Goal: Information Seeking & Learning: Find specific fact

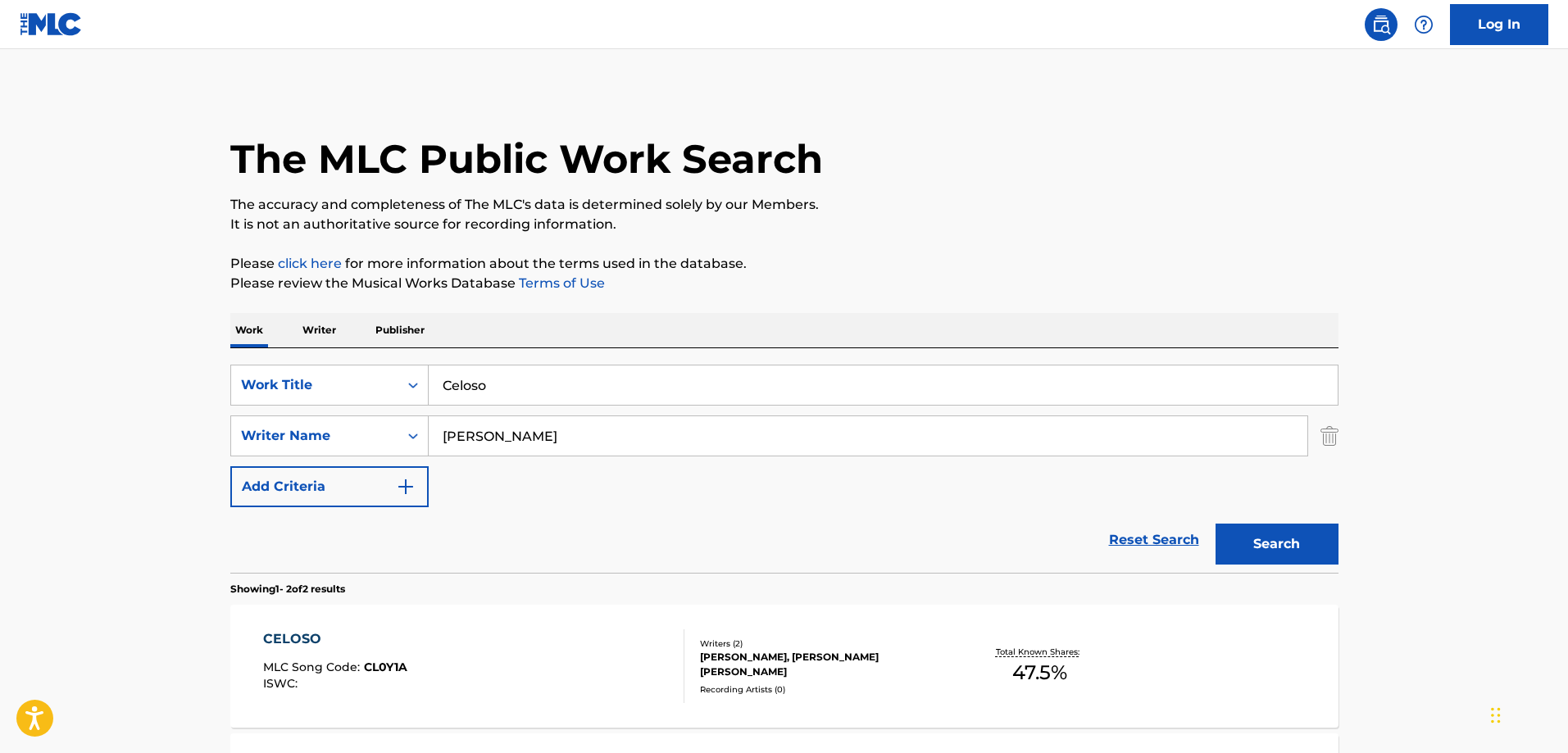
click at [517, 385] on input "Celoso" at bounding box center [883, 385] width 909 height 39
paste input "Ya No, Ya N"
type input "Ya No, Ya No"
click at [567, 420] on input "[PERSON_NAME]" at bounding box center [868, 436] width 879 height 39
paste input "[PERSON_NAME]"
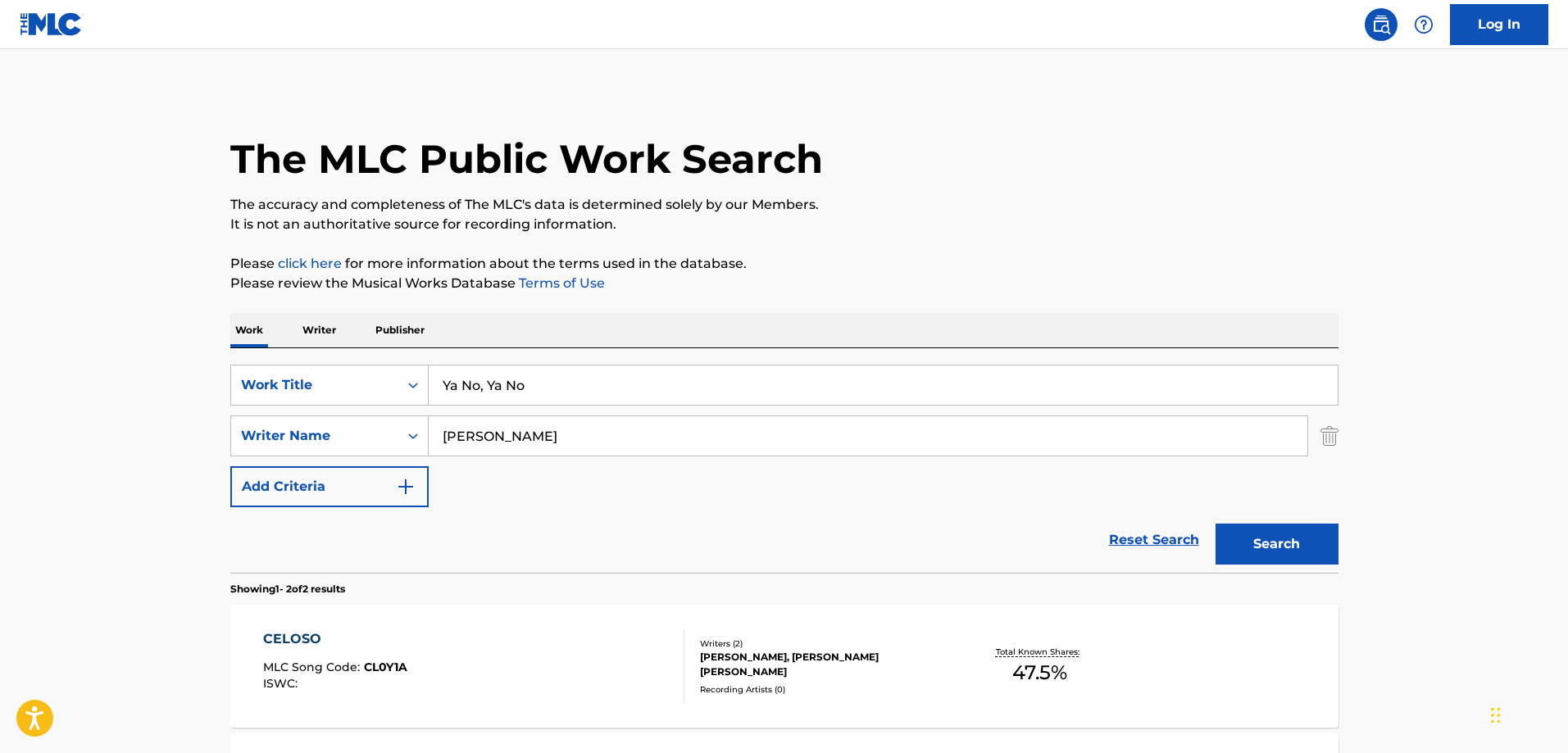
click at [1215, 524] on button "Search" at bounding box center [1276, 544] width 123 height 41
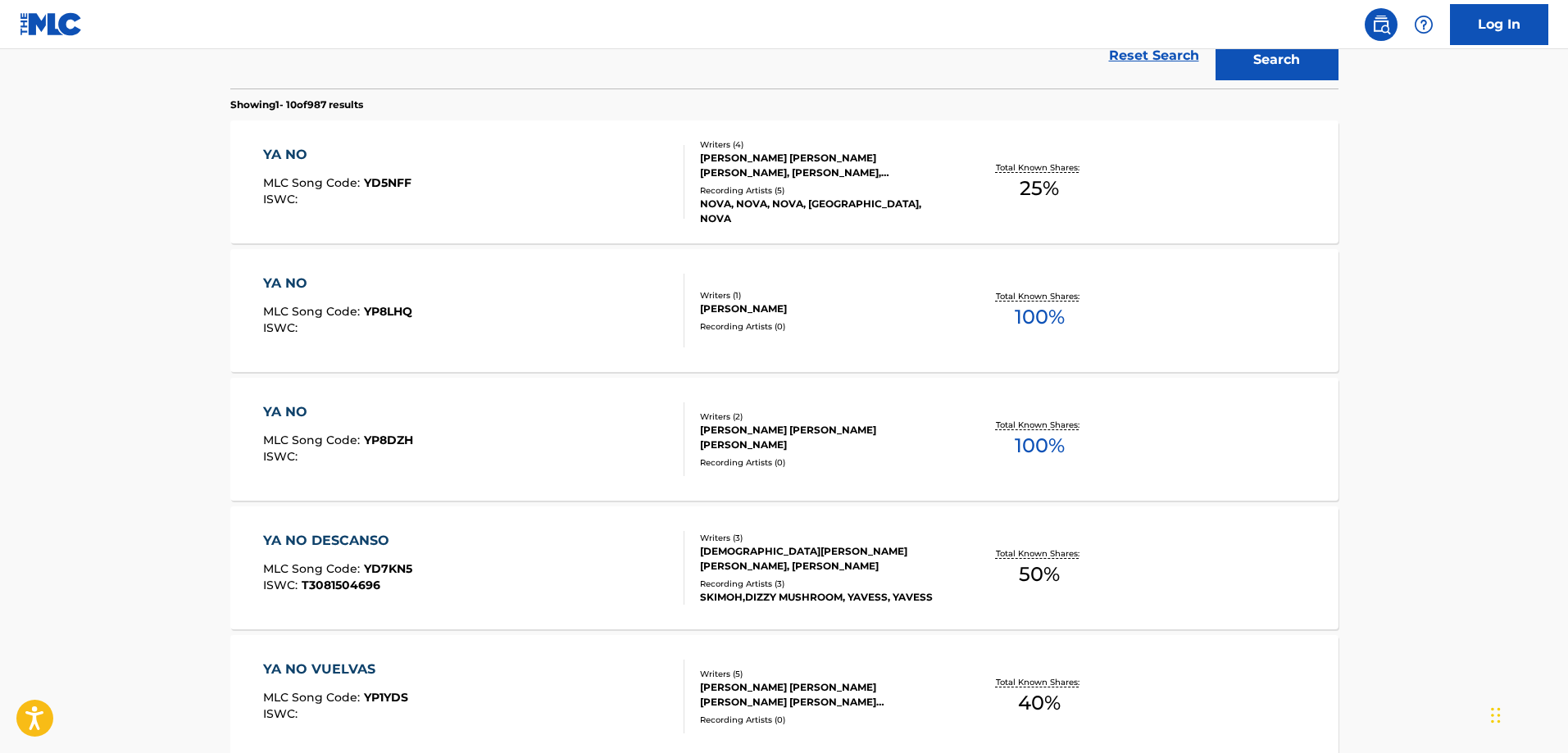
scroll to position [74, 0]
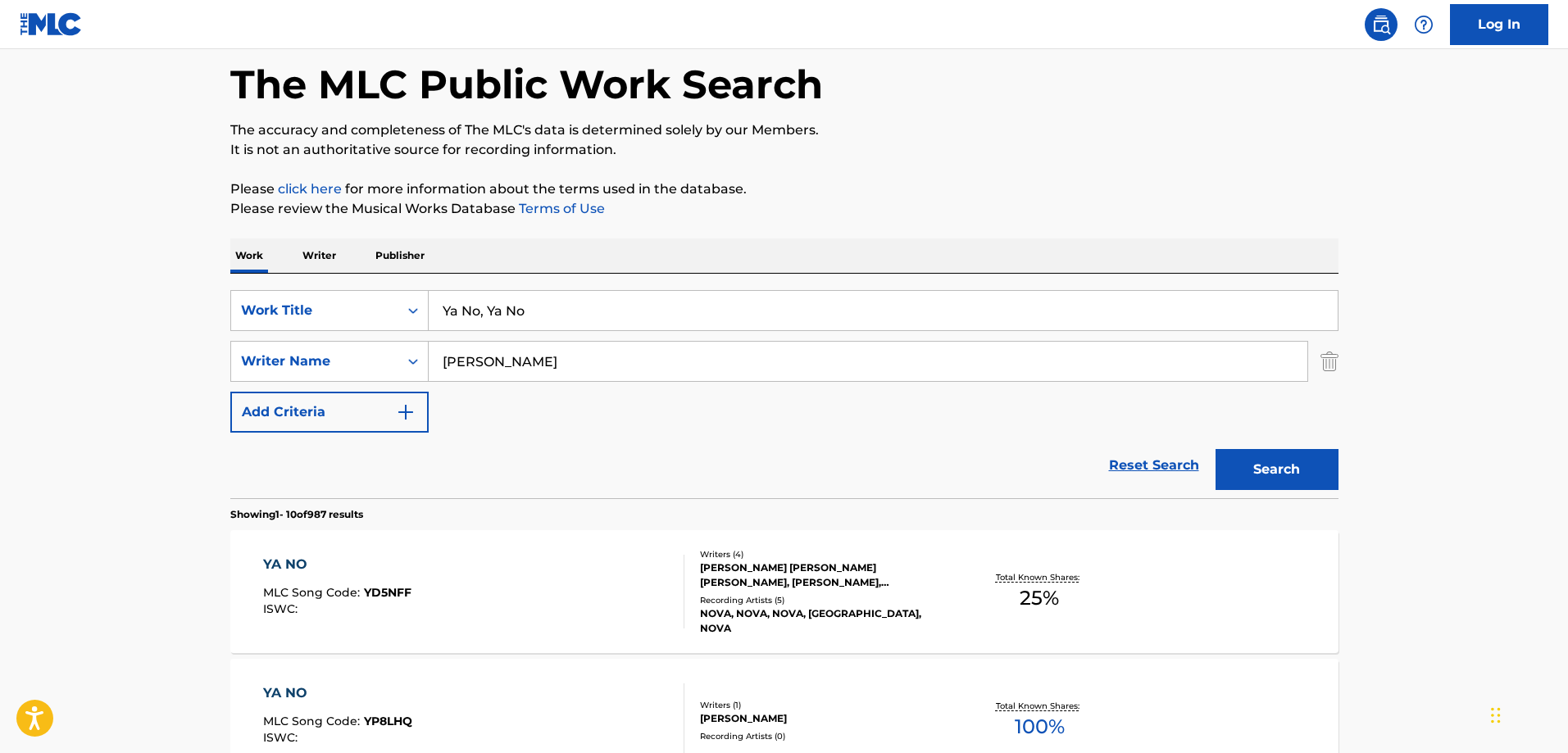
click at [625, 355] on input "[PERSON_NAME]" at bounding box center [868, 361] width 879 height 39
paste input "ble"
click at [1215, 449] on button "Search" at bounding box center [1276, 469] width 123 height 41
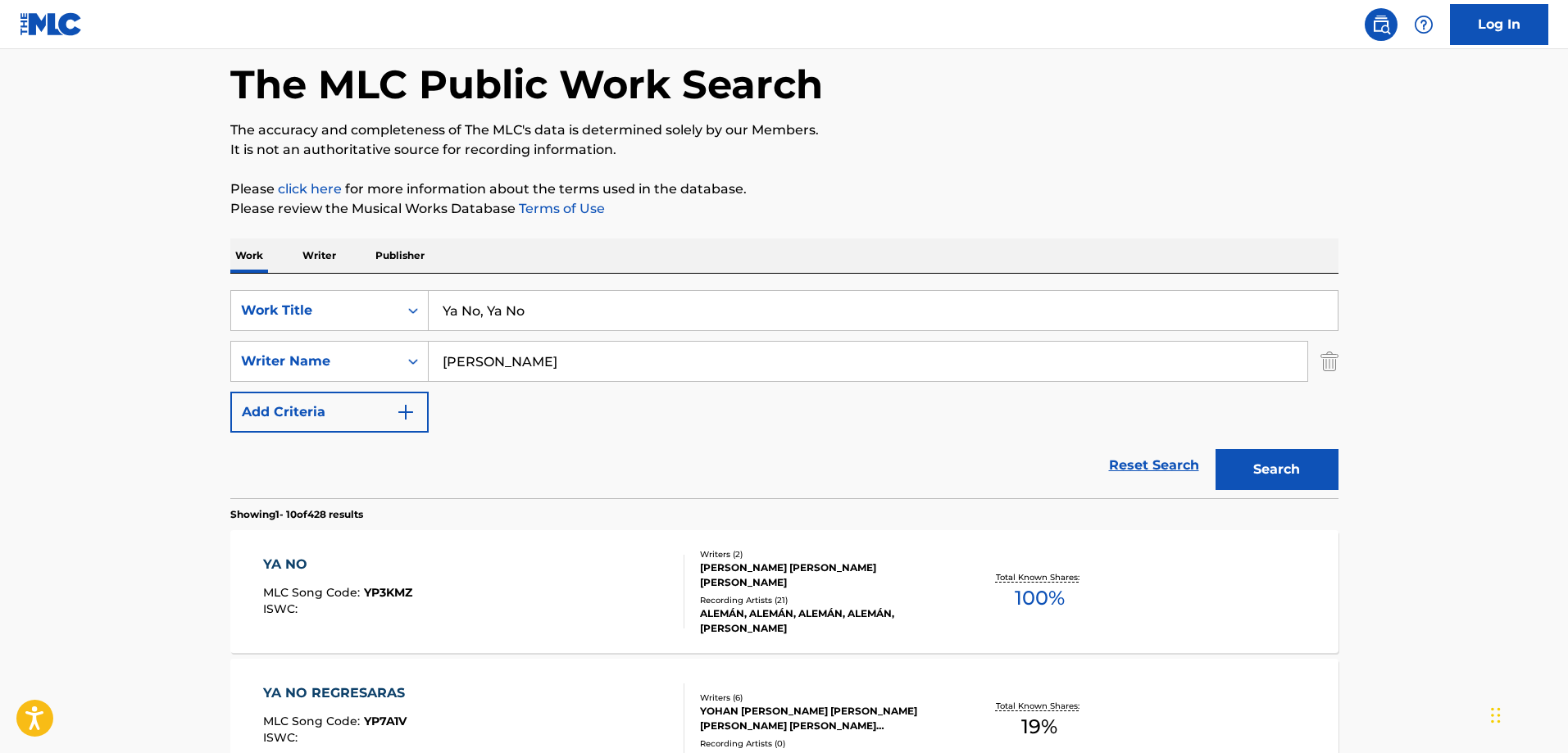
click at [557, 366] on input "[PERSON_NAME]" at bounding box center [868, 361] width 879 height 39
paste input "[PERSON_NAME]"
click at [1215, 449] on button "Search" at bounding box center [1276, 469] width 123 height 41
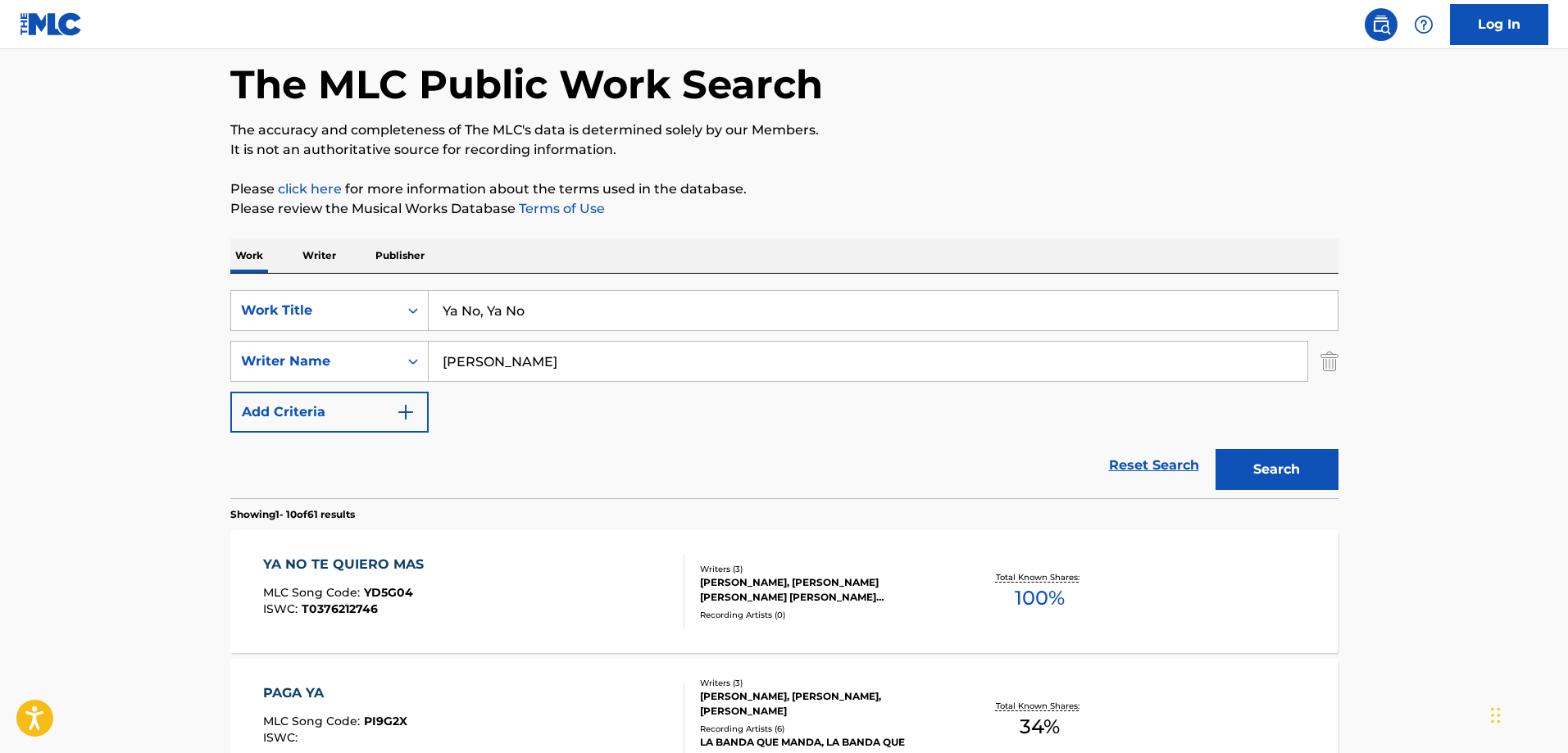
click at [582, 347] on input "[PERSON_NAME]" at bounding box center [868, 361] width 879 height 39
paste input "artinez"
click at [1215, 449] on button "Search" at bounding box center [1276, 469] width 123 height 41
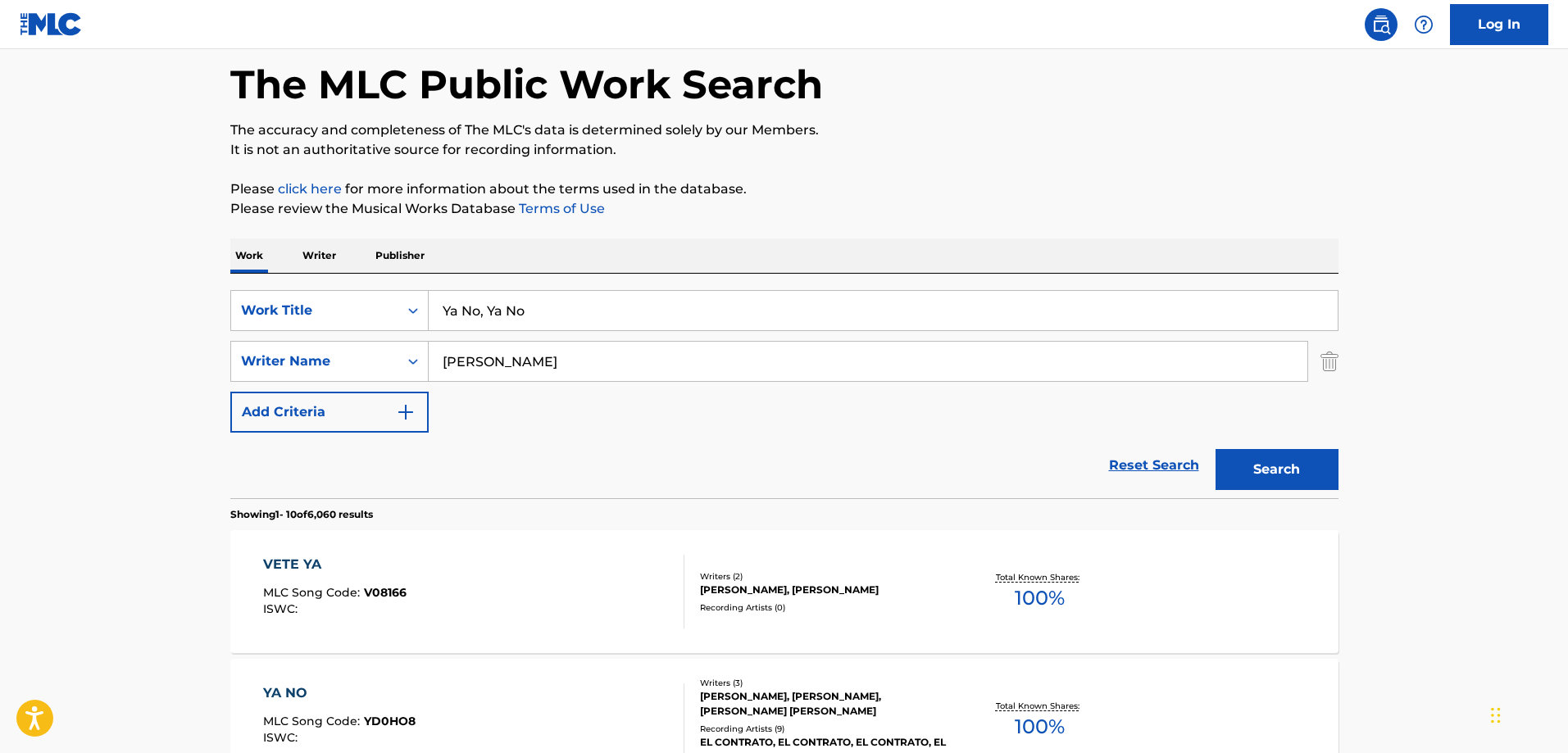
drag, startPoint x: 567, startPoint y: 373, endPoint x: 568, endPoint y: 363, distance: 10.0
click at [567, 371] on input "[PERSON_NAME]" at bounding box center [868, 361] width 879 height 39
paste input "ijail"
click at [1215, 449] on button "Search" at bounding box center [1276, 469] width 123 height 41
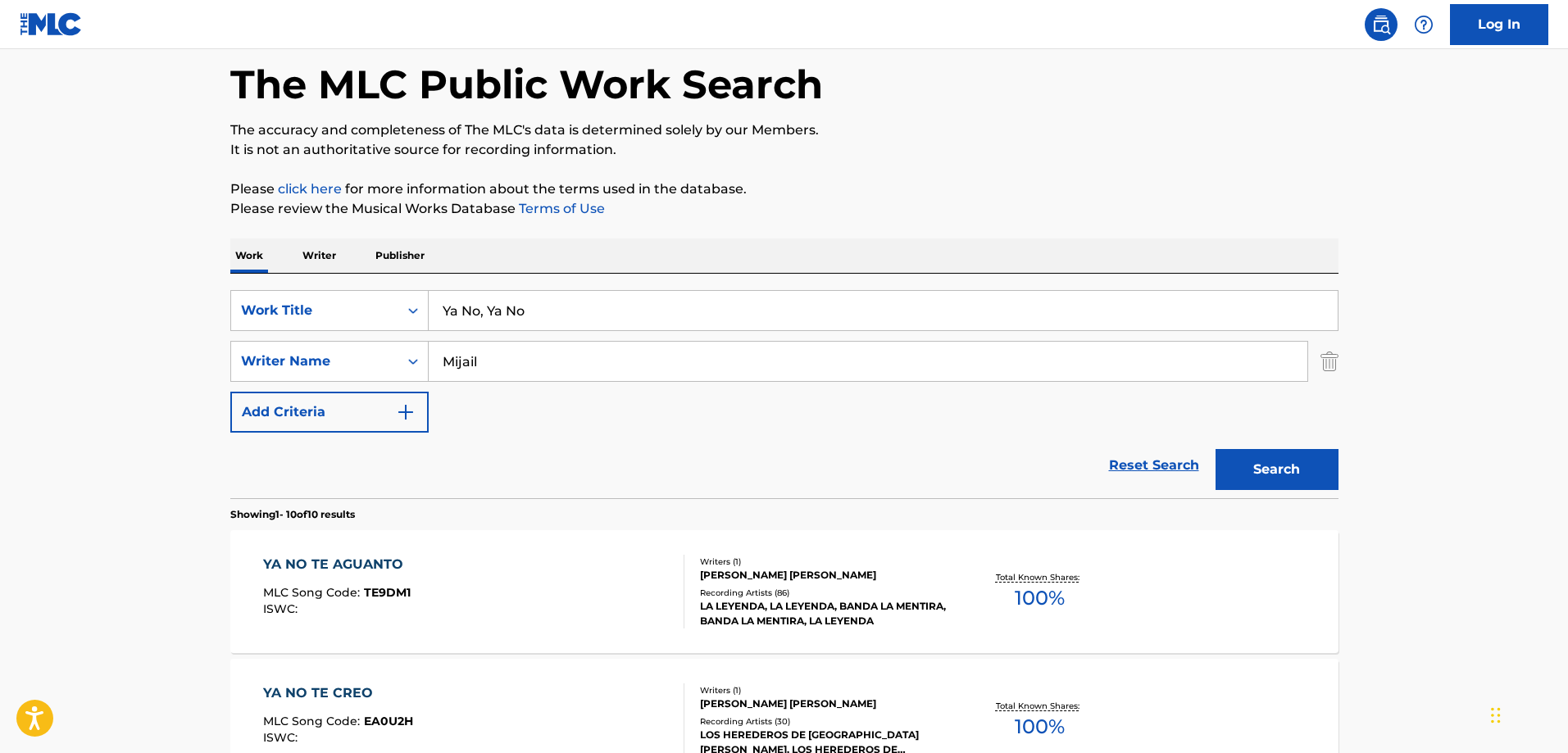
click at [586, 388] on div "SearchWithCriteria60057982-8220-4920-bb0f-28ddd18b129a Work Title Ya No, Ya No …" at bounding box center [784, 361] width 1108 height 143
click at [602, 366] on input "Mijail" at bounding box center [868, 361] width 879 height 39
paste input "[PERSON_NAME]"
click at [1215, 449] on button "Search" at bounding box center [1276, 469] width 123 height 41
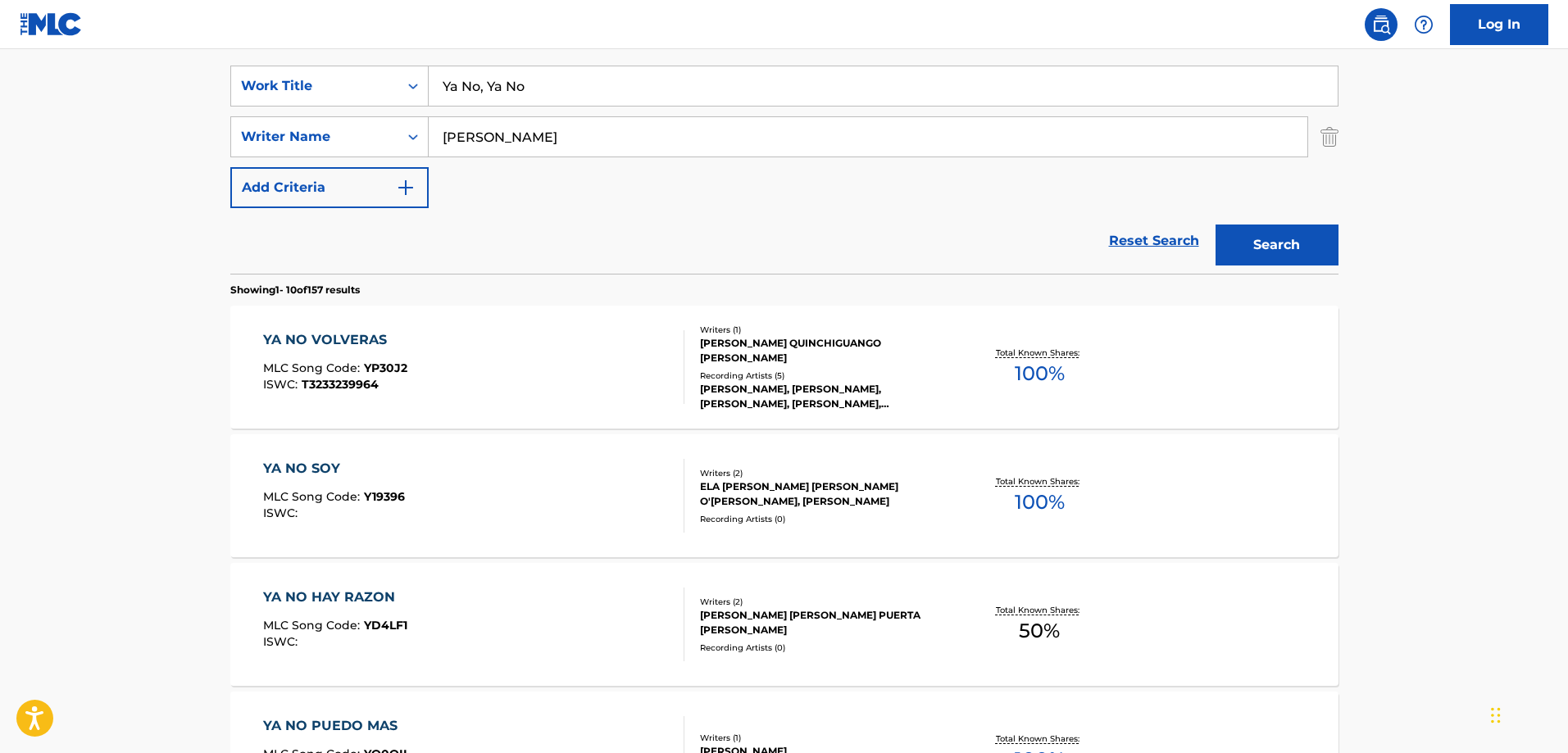
scroll to position [239, 0]
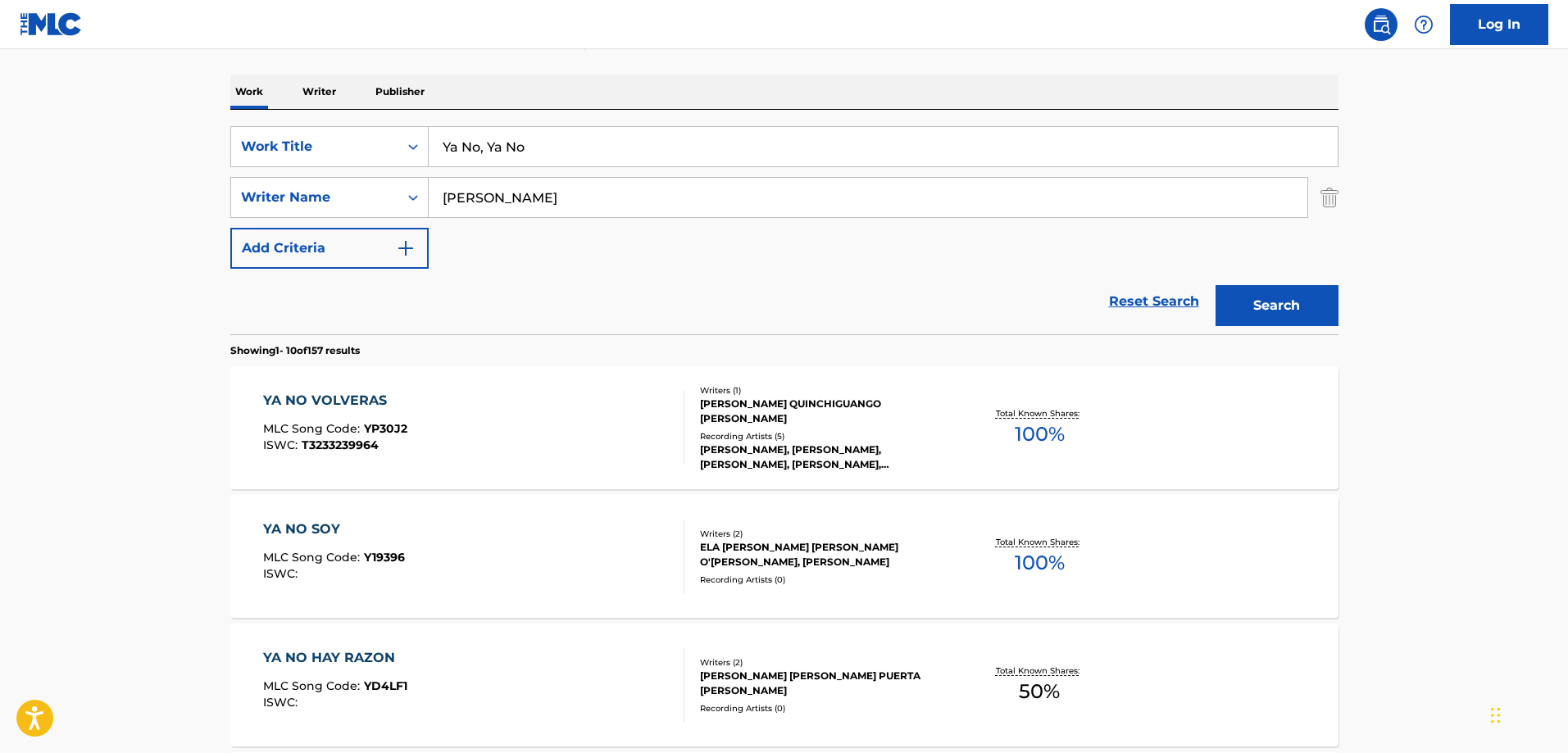
click at [576, 189] on input "[PERSON_NAME]" at bounding box center [868, 197] width 879 height 39
paste input "[PERSON_NAME]"
type input "[PERSON_NAME]"
click at [1215, 286] on button "Search" at bounding box center [1276, 306] width 123 height 41
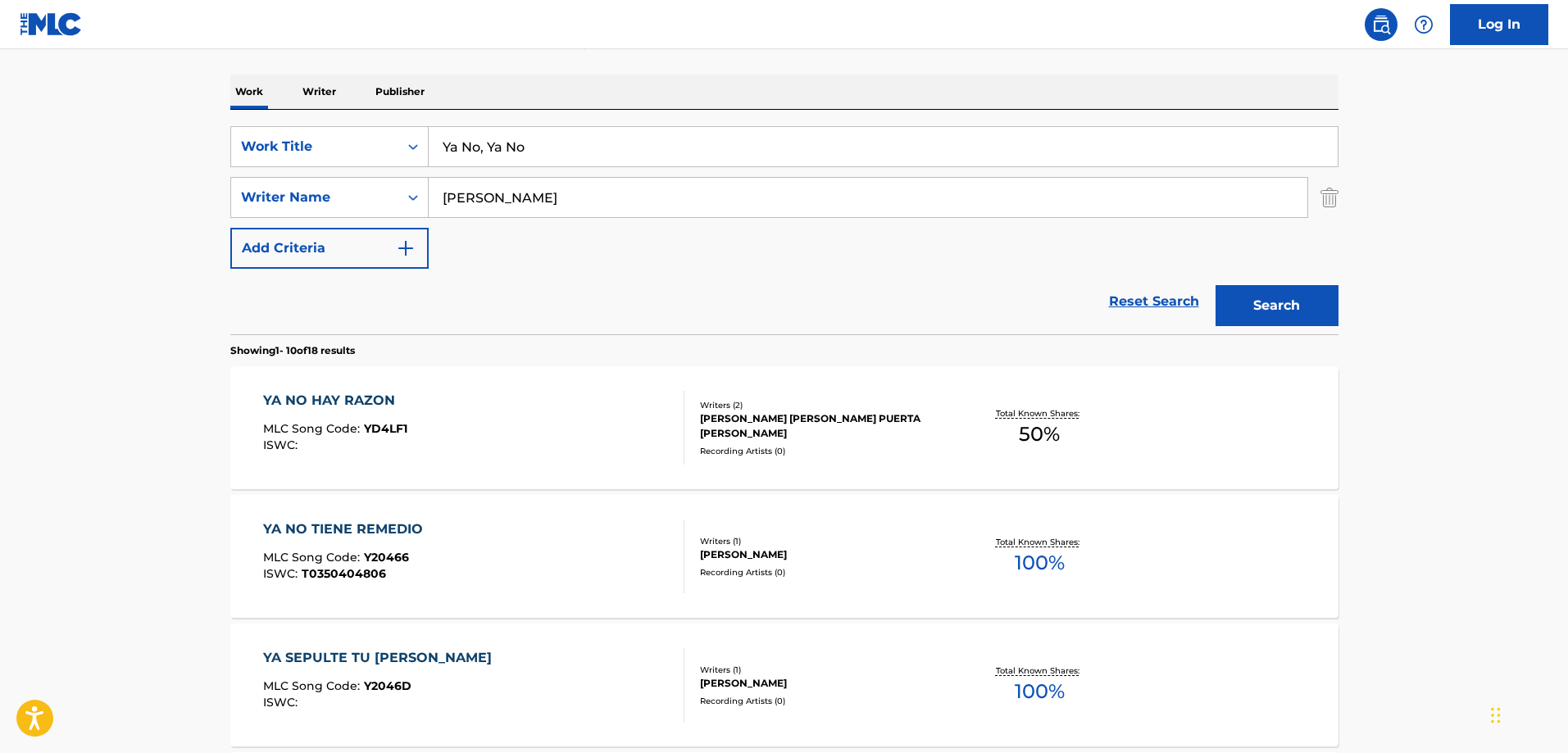
click at [488, 153] on input "Ya No, Ya No" at bounding box center [883, 146] width 909 height 39
type input "Ya No Ya No"
click at [1215, 286] on button "Search" at bounding box center [1276, 306] width 123 height 41
click at [610, 207] on input "[PERSON_NAME]" at bounding box center [868, 197] width 879 height 39
paste input "bles"
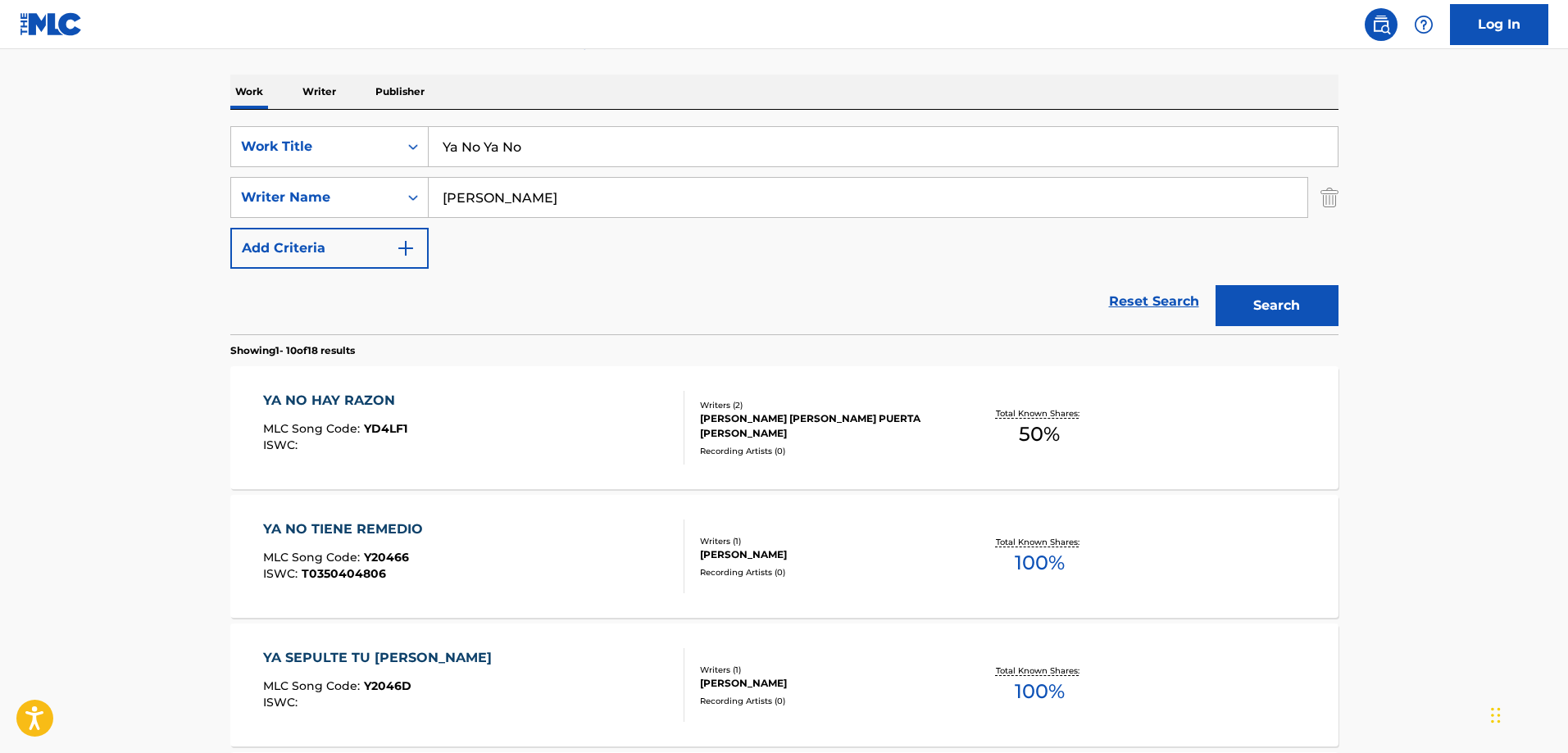
type input "[PERSON_NAME]"
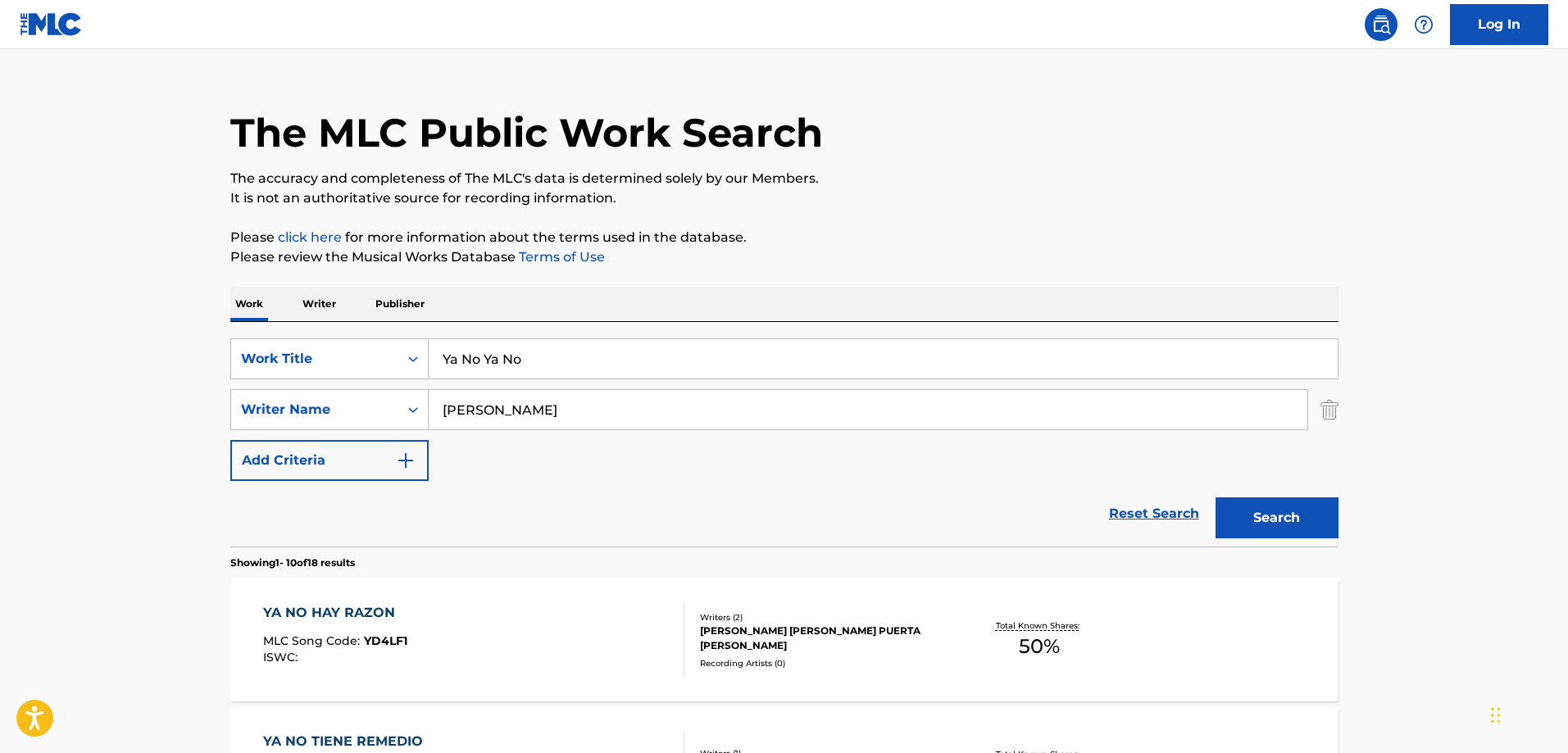
scroll to position [0, 0]
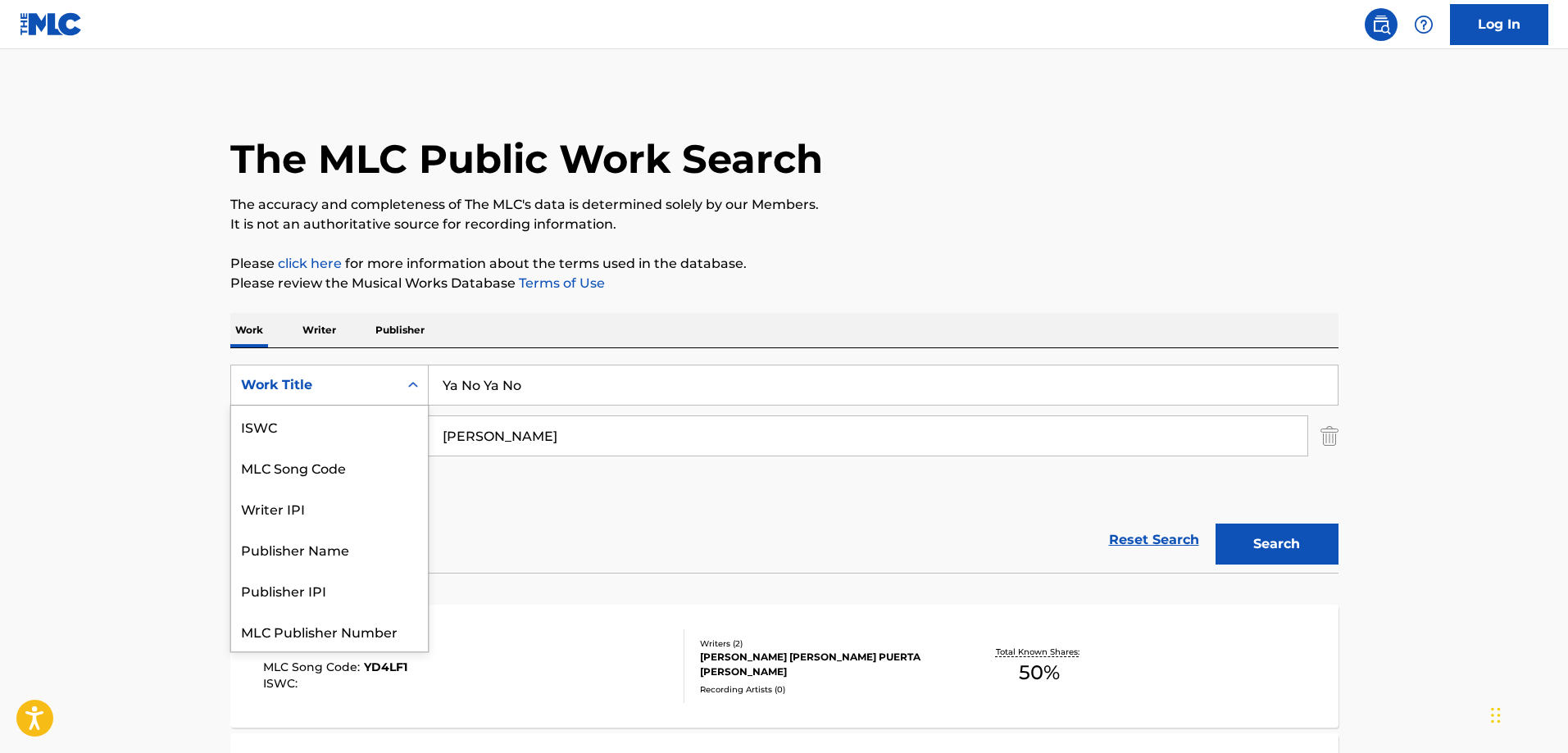
click at [283, 385] on div "Work Title" at bounding box center [315, 386] width 148 height 20
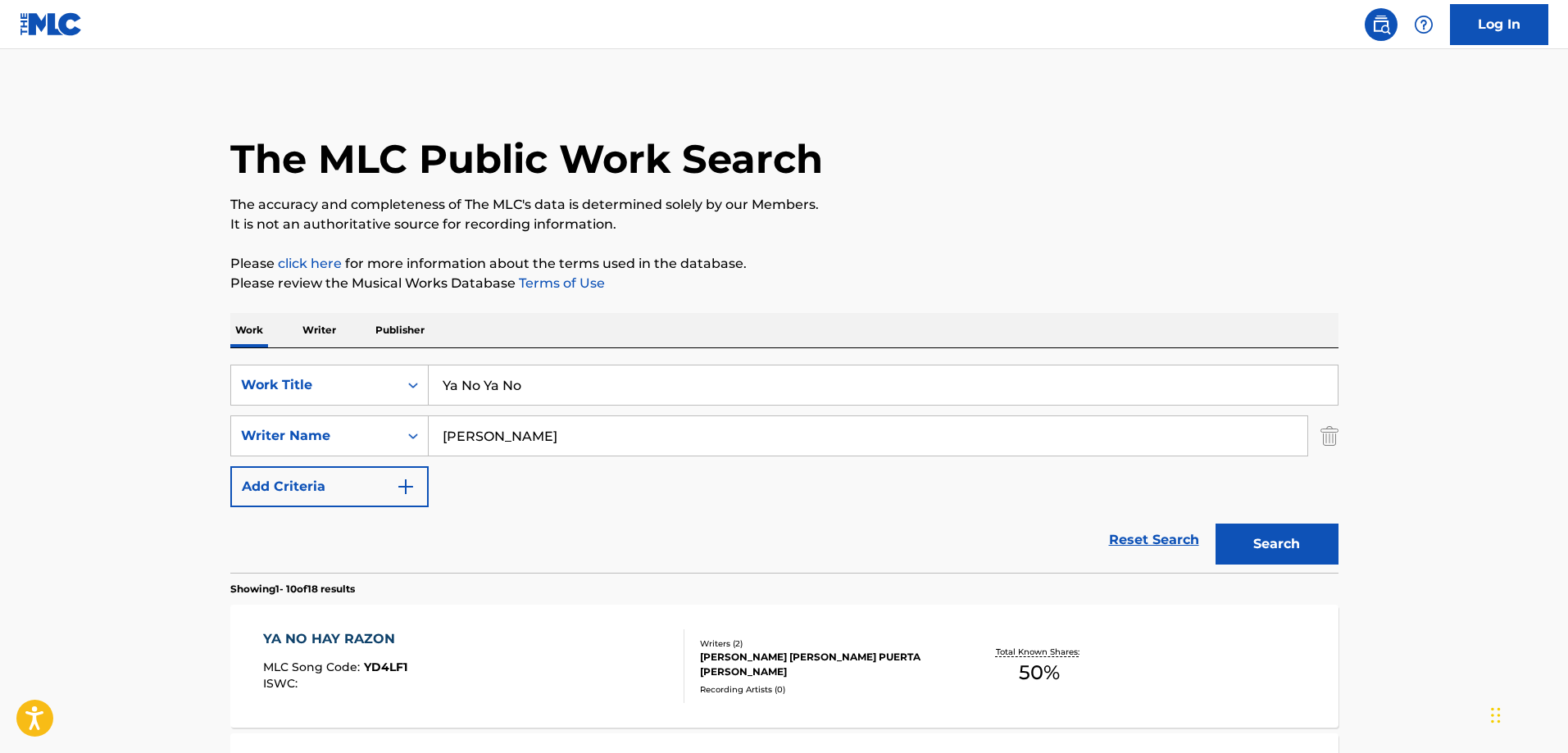
click at [320, 333] on p "Writer" at bounding box center [319, 330] width 43 height 34
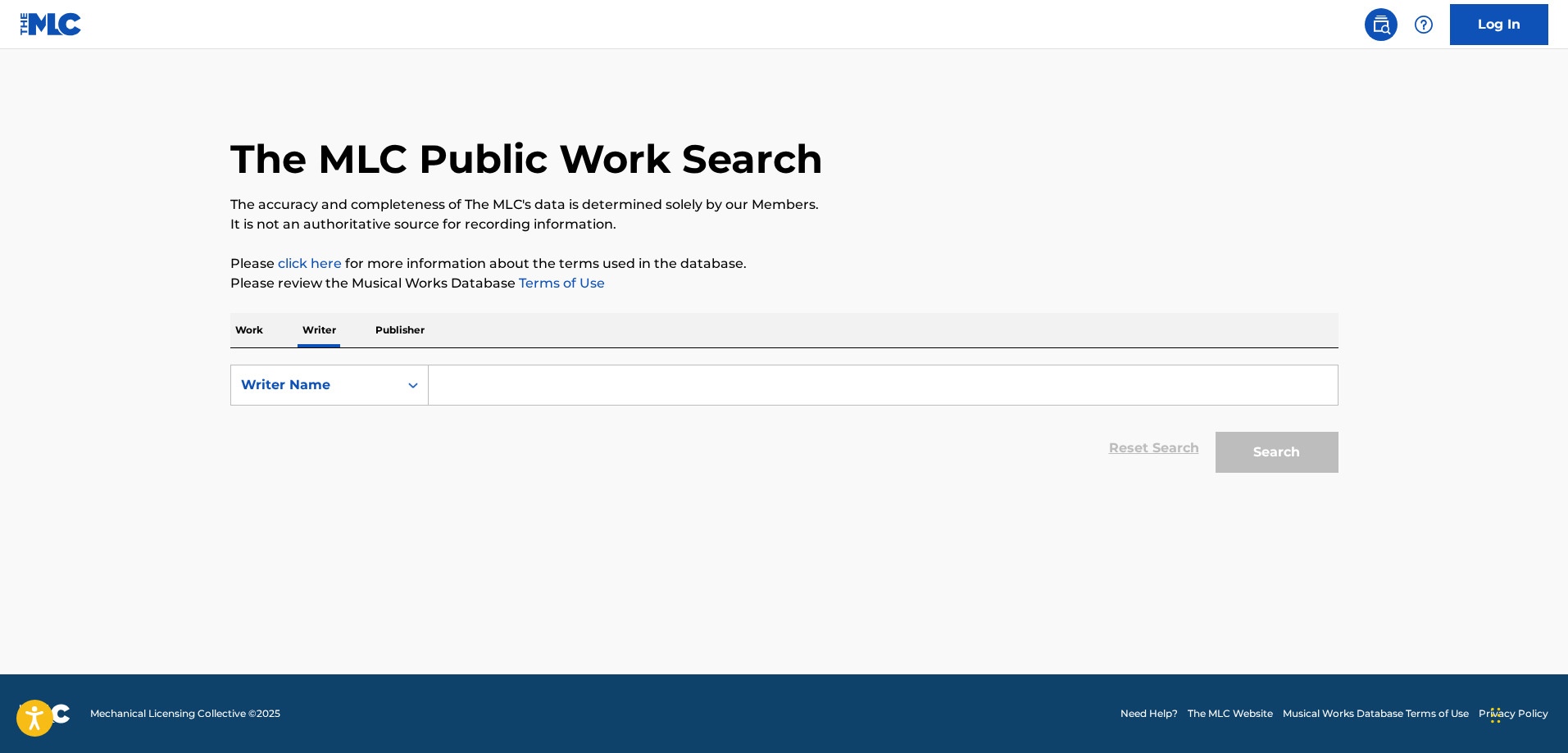
drag, startPoint x: 483, startPoint y: 386, endPoint x: 497, endPoint y: 387, distance: 14.0
click at [483, 386] on input "Search Form" at bounding box center [883, 385] width 909 height 39
paste input "[PERSON_NAME] [PERSON_NAME]"
click at [1347, 481] on main "The MLC Public Work Search The accuracy and completeness of The MLC's data is d…" at bounding box center [784, 361] width 1568 height 625
click at [1265, 461] on button "Search" at bounding box center [1276, 452] width 123 height 41
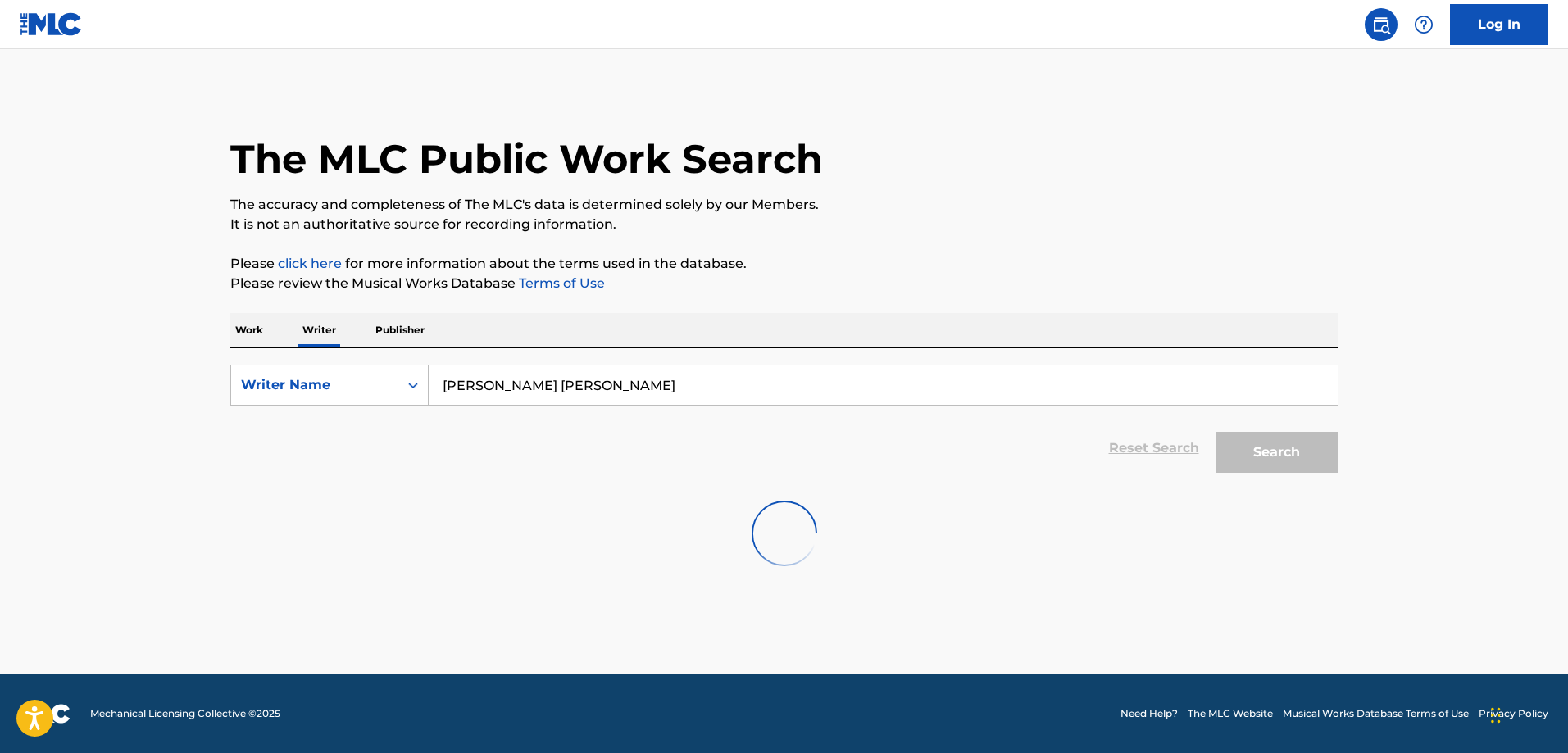
click at [550, 392] on input "[PERSON_NAME] [PERSON_NAME]" at bounding box center [883, 385] width 909 height 39
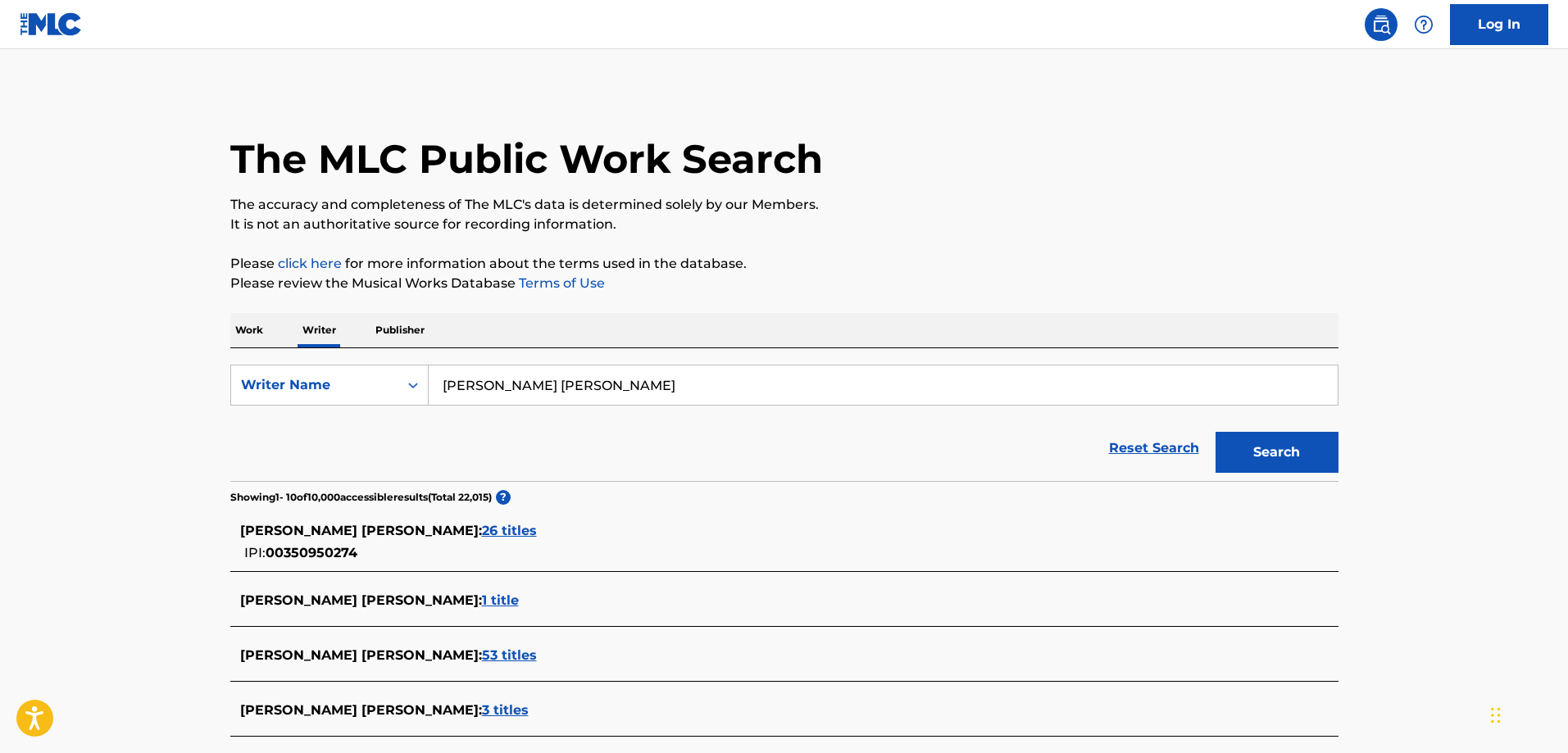
type input "[PERSON_NAME] [PERSON_NAME]"
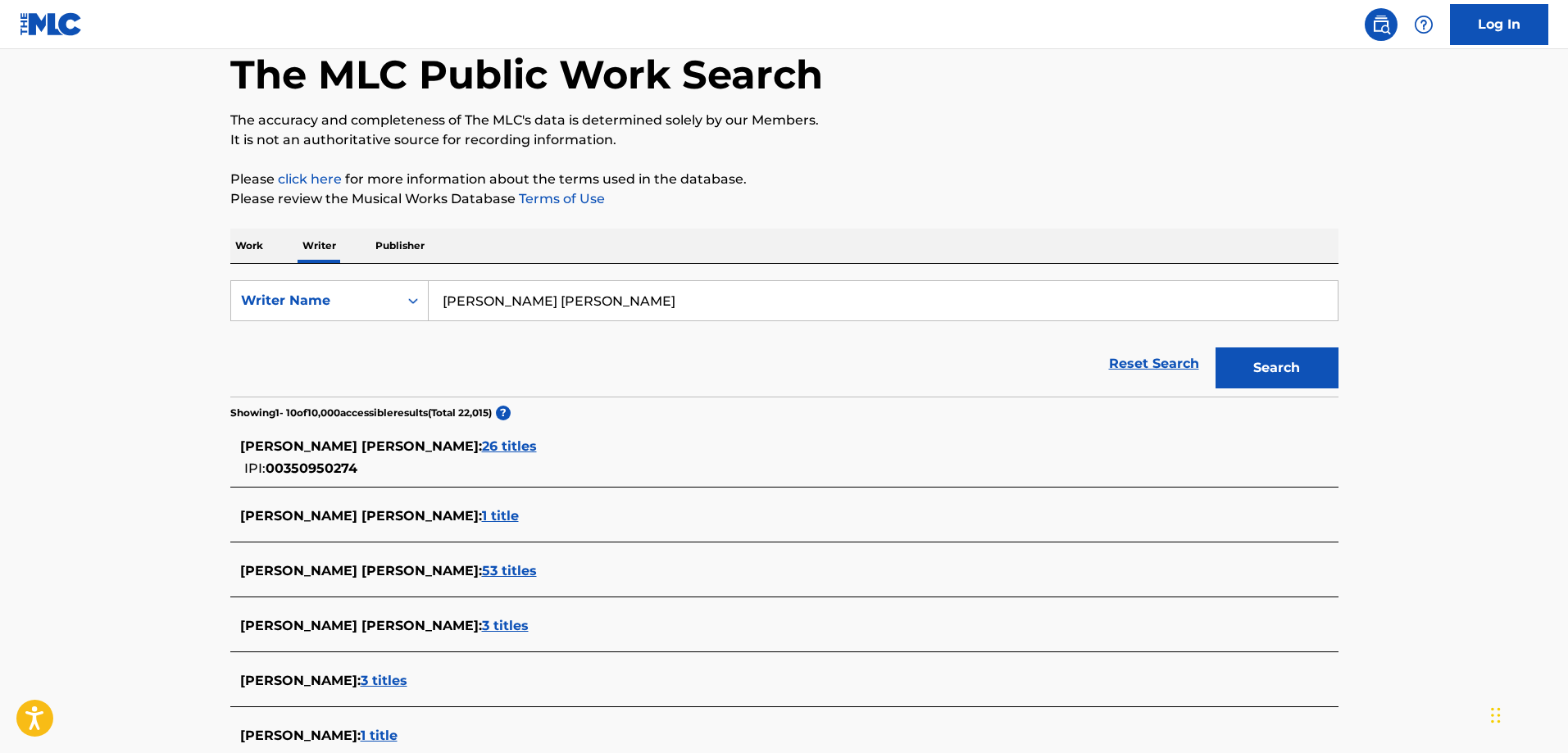
scroll to position [164, 0]
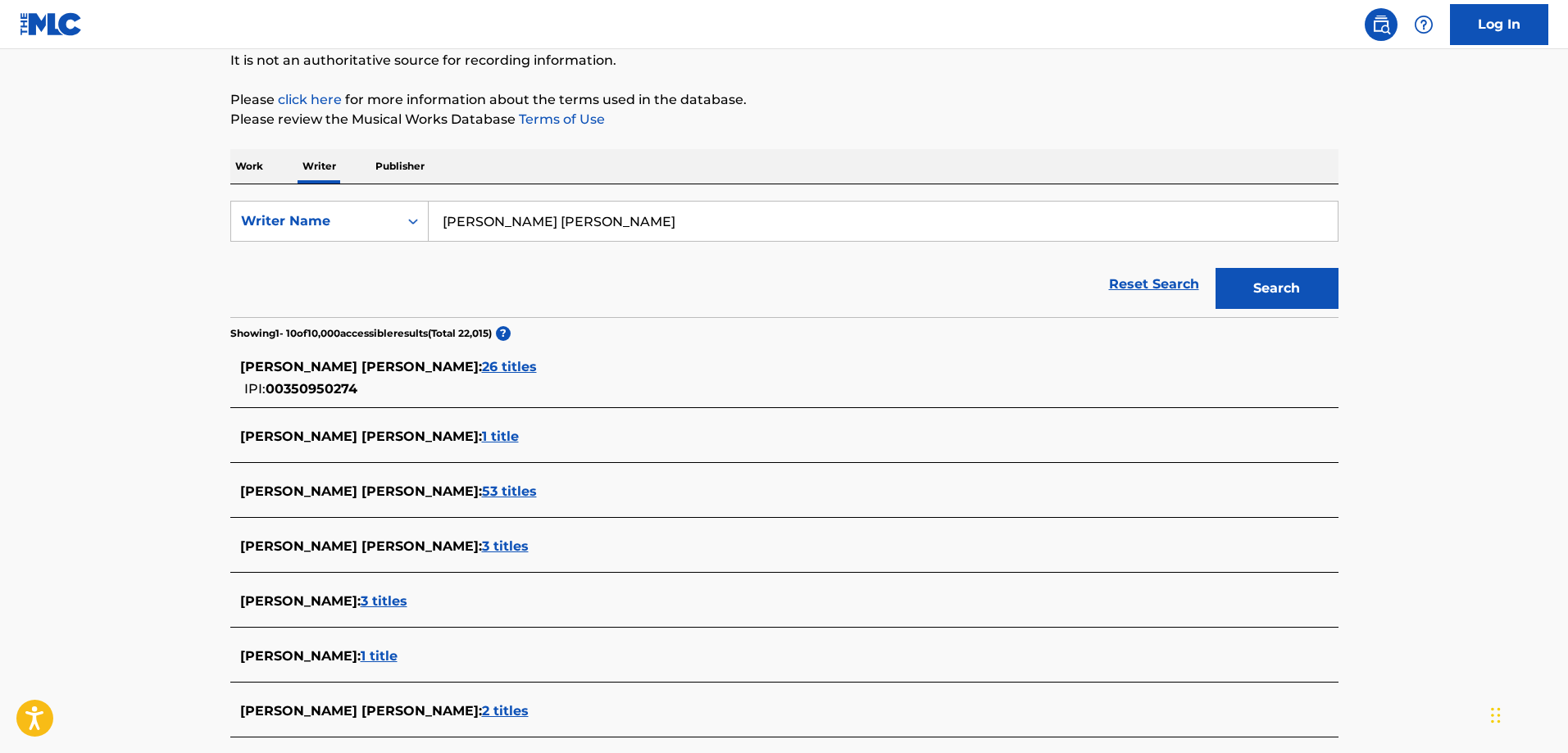
click at [484, 367] on span "26 titles" at bounding box center [509, 366] width 55 height 16
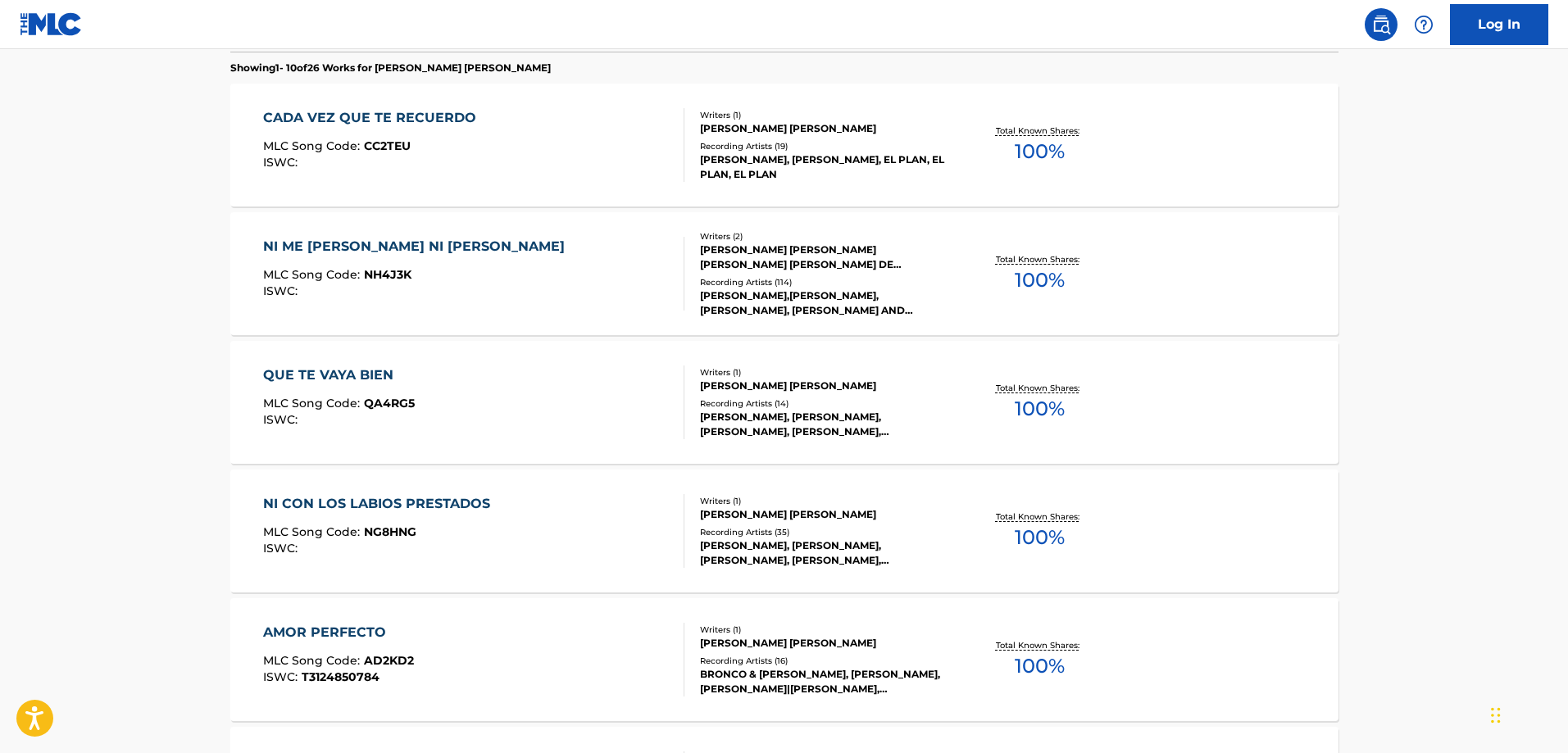
scroll to position [410, 0]
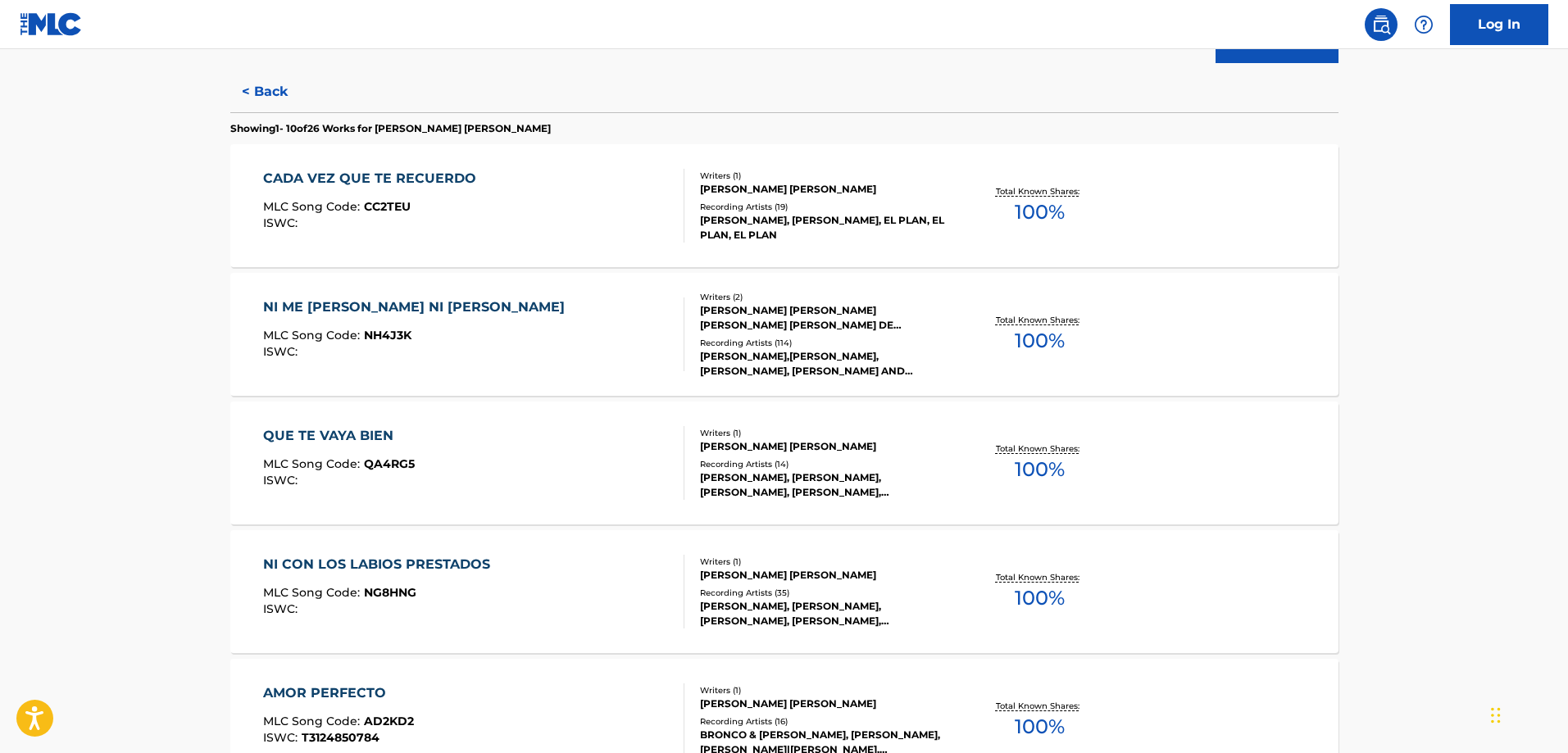
click at [540, 328] on div "NI ME [PERSON_NAME] NI [PERSON_NAME] MLC Song Code : NH4J3K ISWC :" at bounding box center [473, 334] width 421 height 73
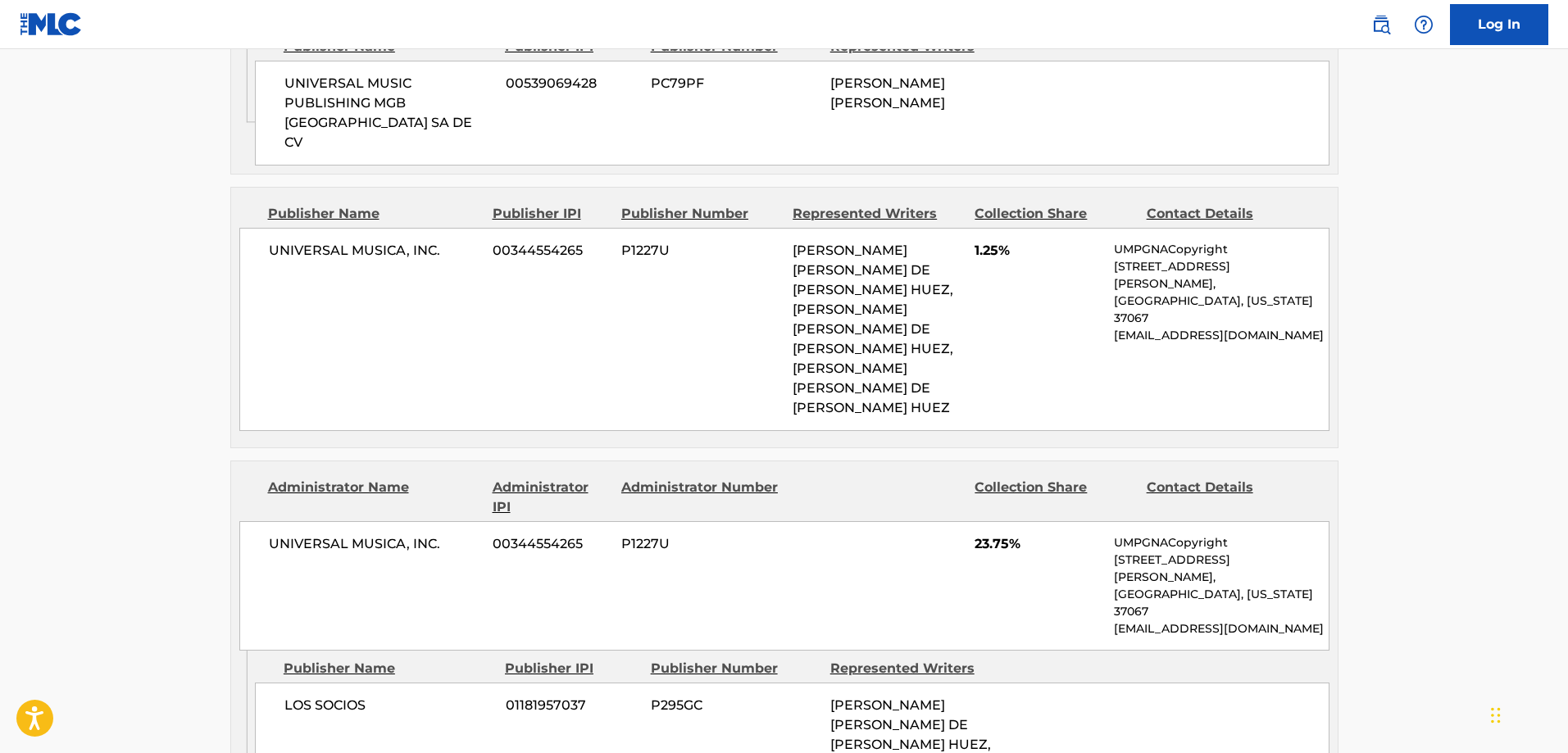
scroll to position [1039, 0]
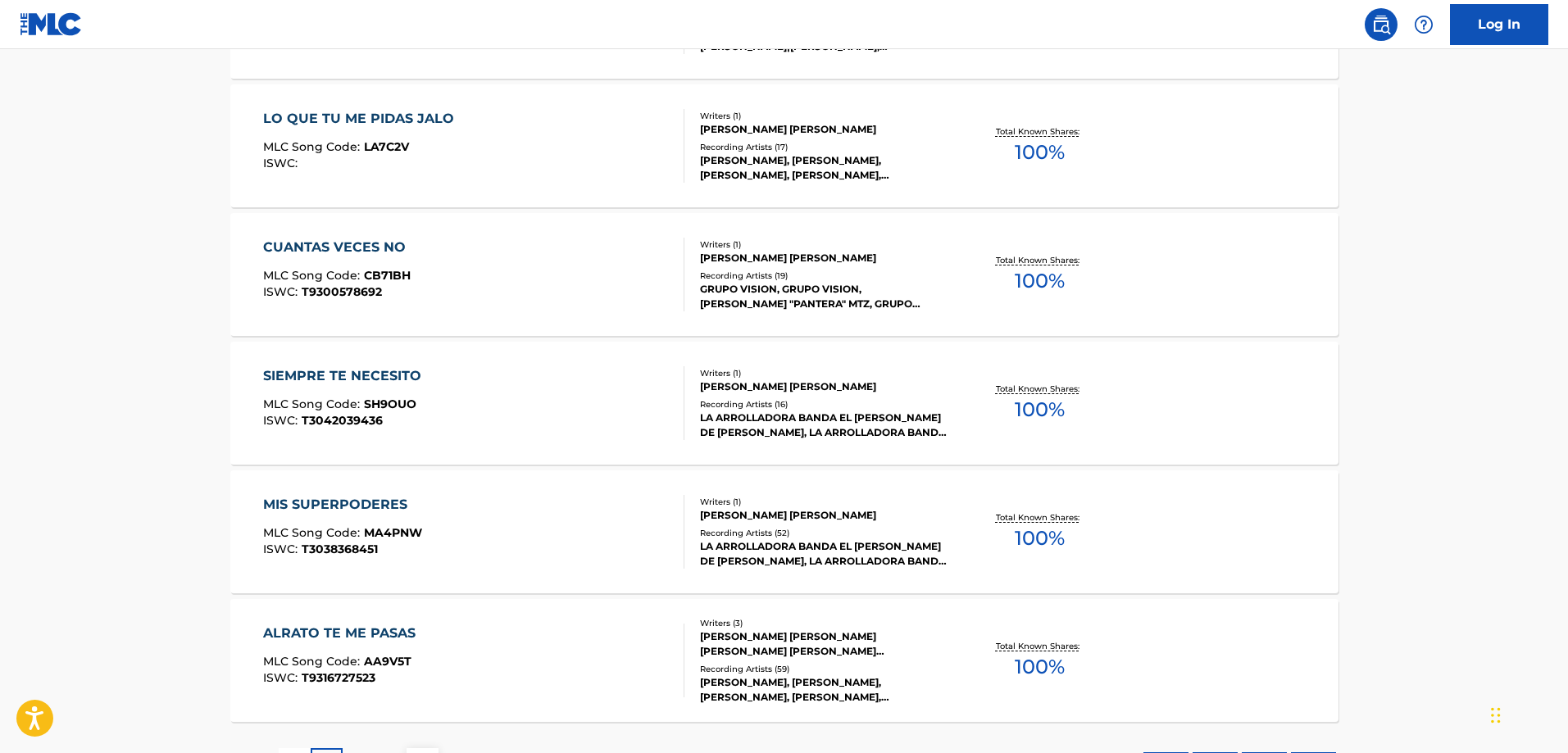
scroll to position [1254, 0]
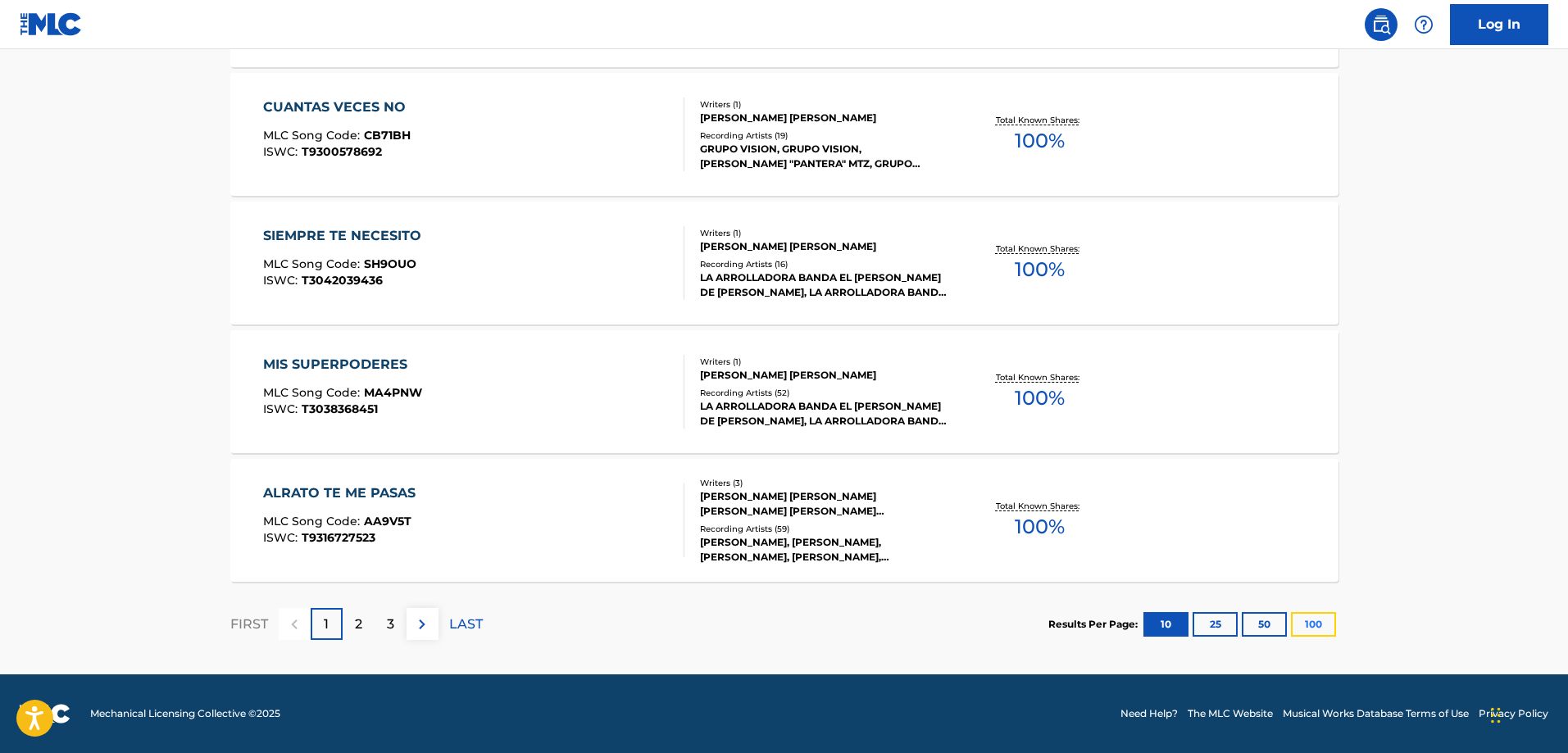
click at [1298, 614] on button "100" at bounding box center [1313, 624] width 45 height 24
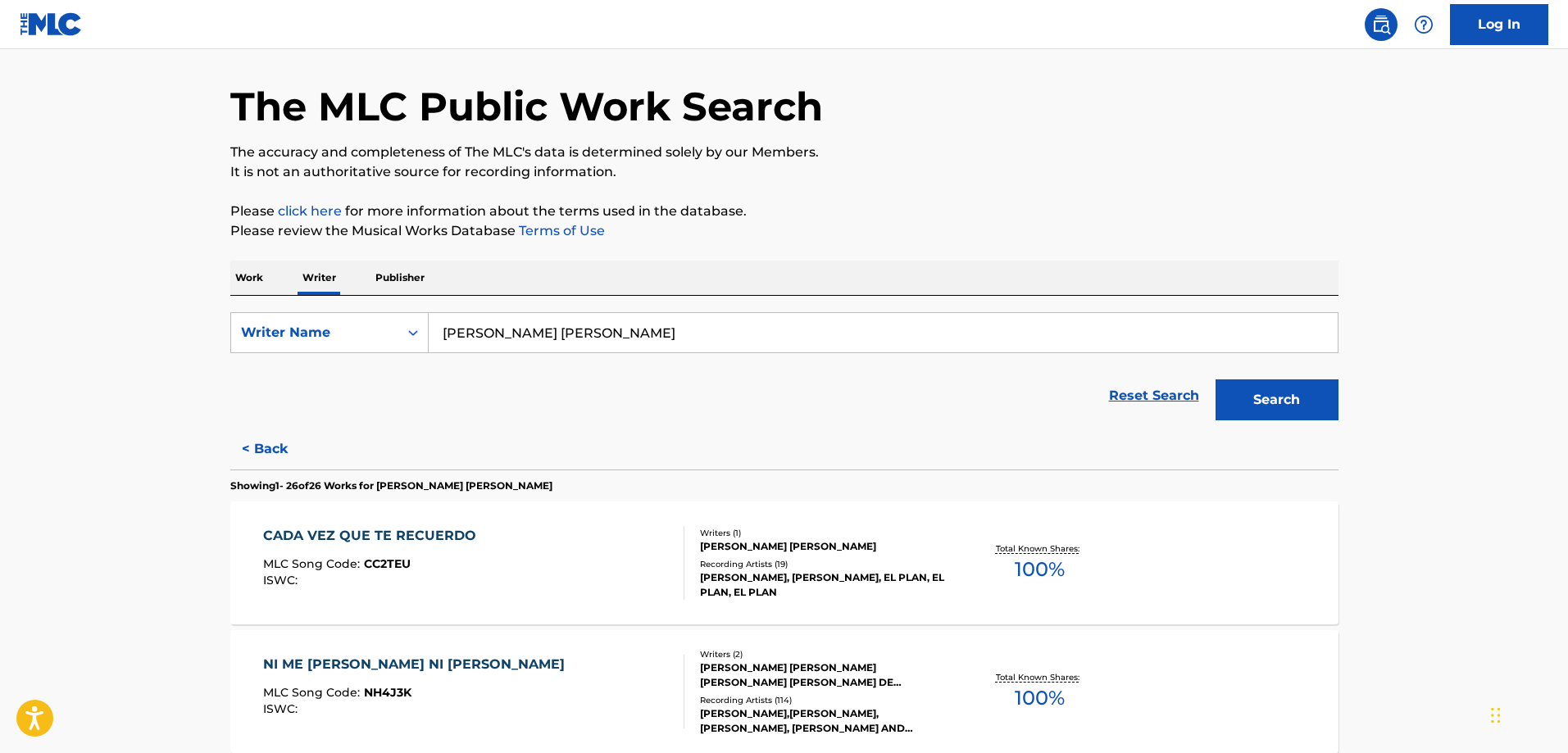
scroll to position [82, 0]
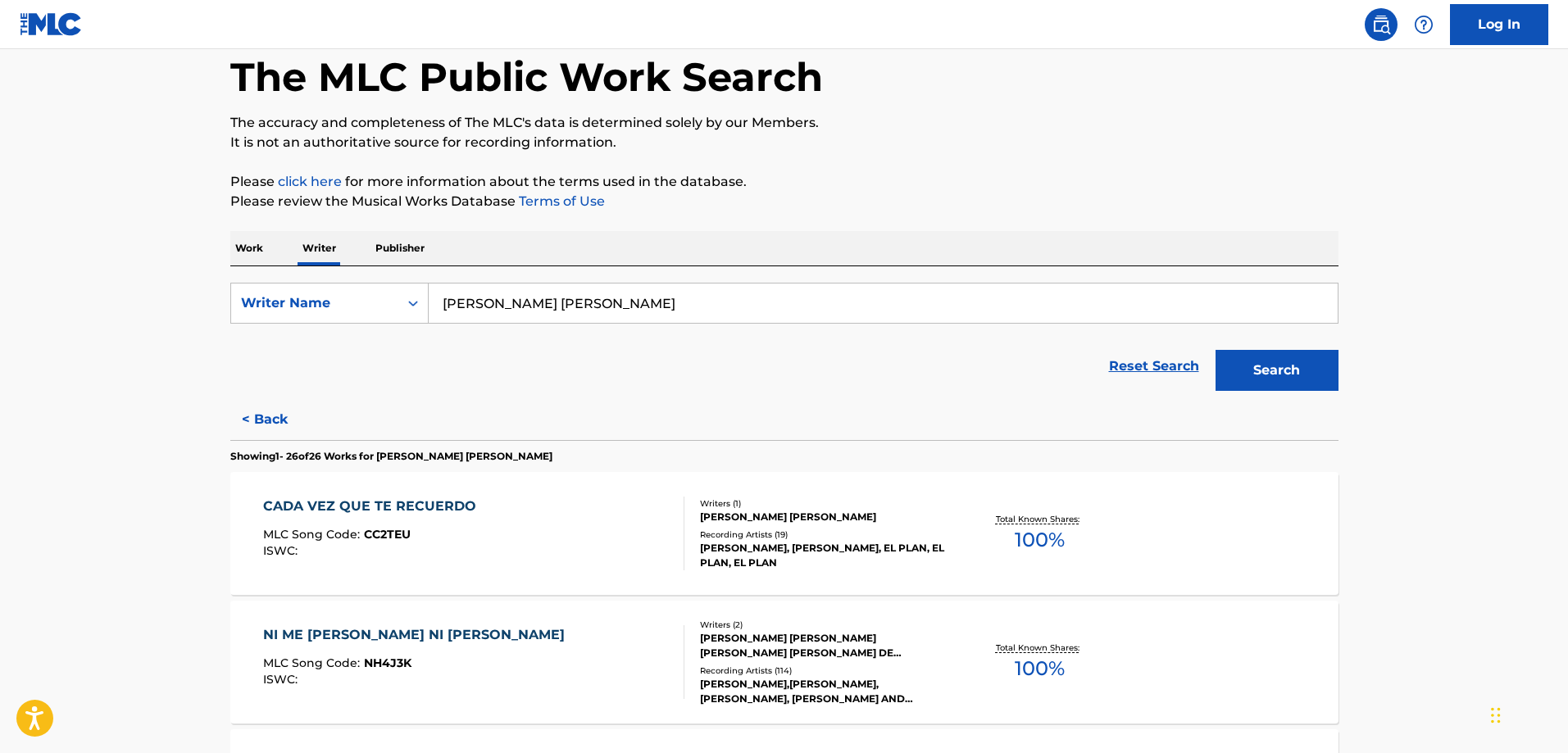
click at [555, 302] on input "[PERSON_NAME] [PERSON_NAME]" at bounding box center [883, 303] width 909 height 39
click at [1215, 350] on button "Search" at bounding box center [1276, 370] width 123 height 41
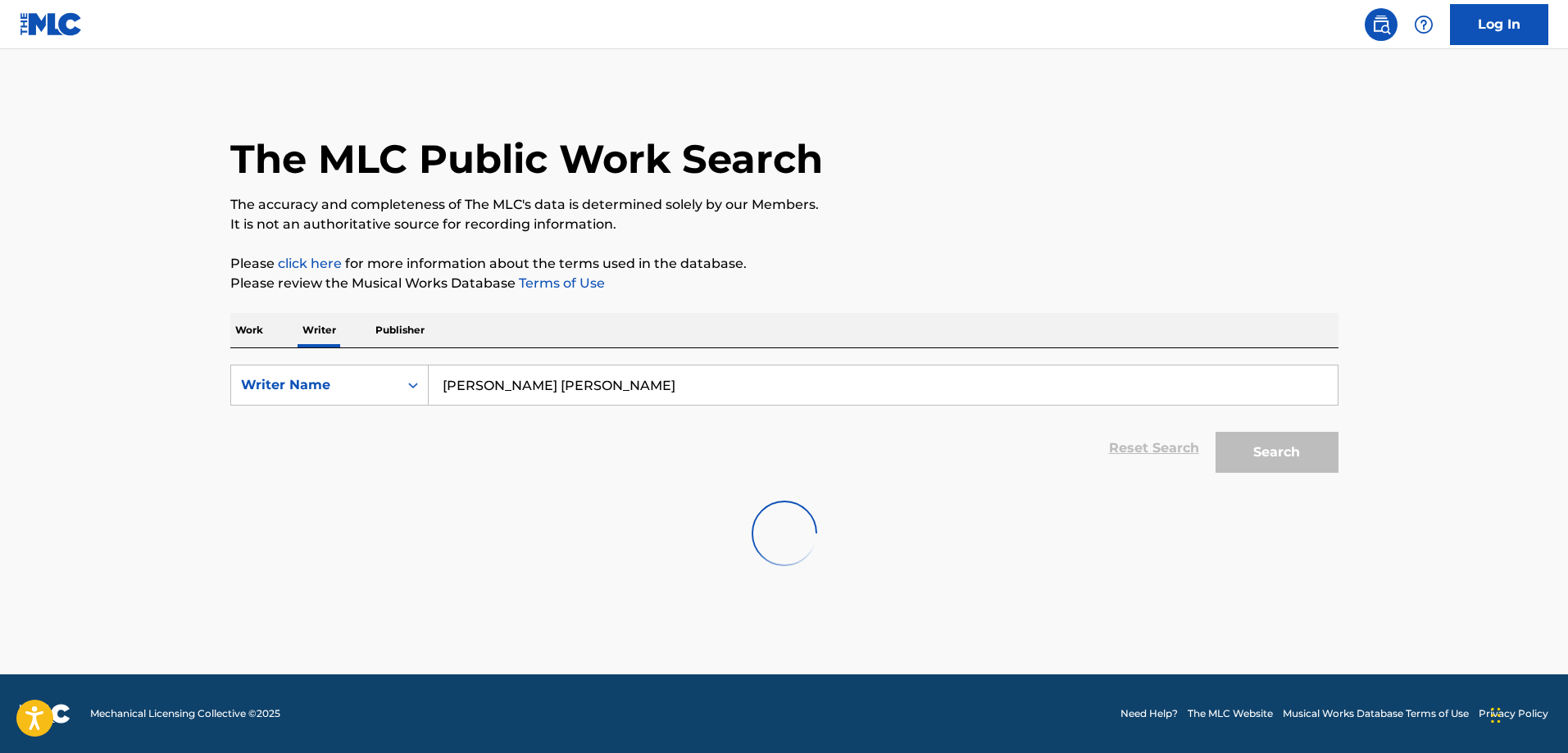
scroll to position [0, 0]
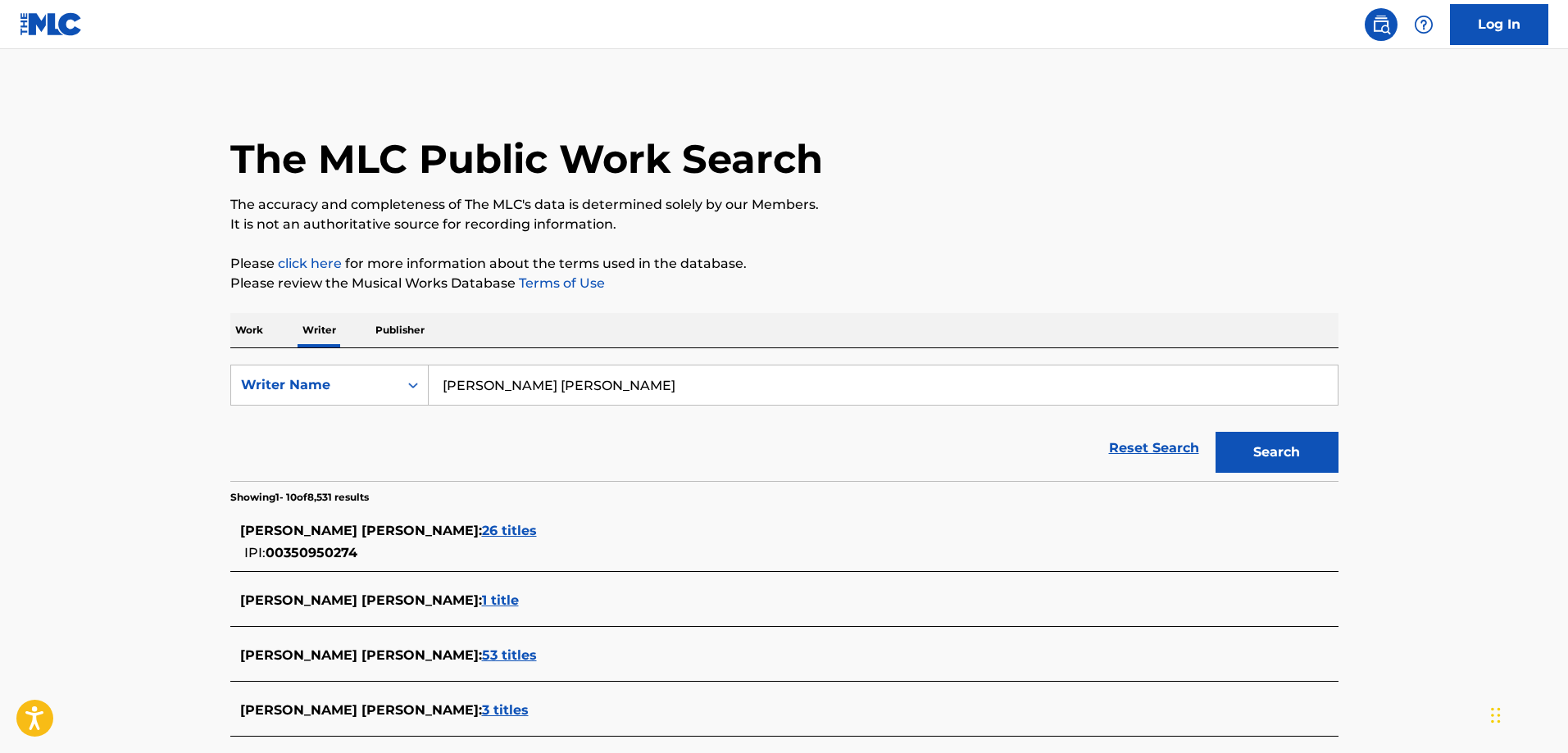
click at [462, 371] on input "[PERSON_NAME] [PERSON_NAME]" at bounding box center [883, 385] width 909 height 39
drag, startPoint x: 371, startPoint y: 548, endPoint x: 302, endPoint y: 553, distance: 69.2
click at [302, 553] on div "[PERSON_NAME] [PERSON_NAME] : 26 titles IPI: 00350950274" at bounding box center [763, 543] width 1046 height 42
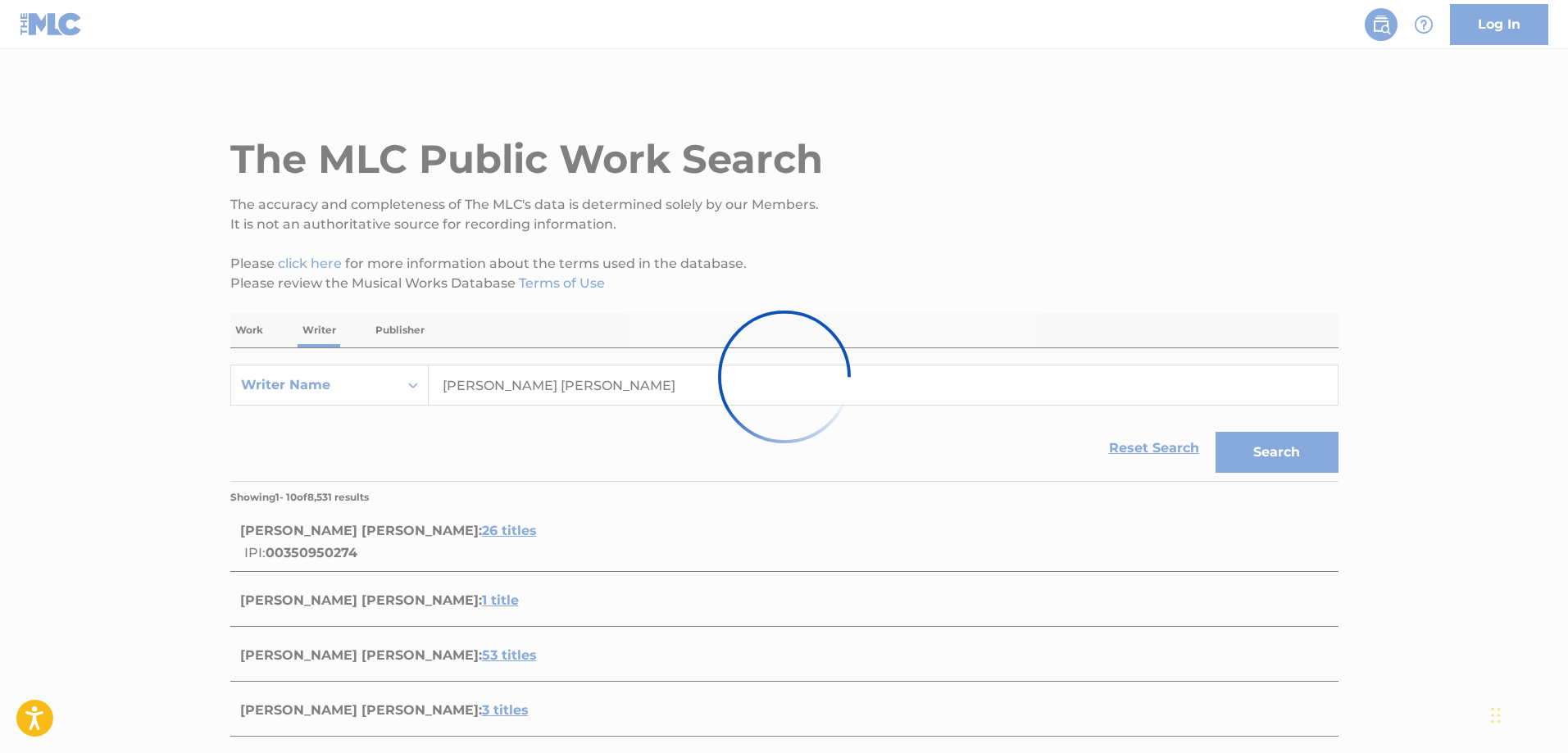
click at [173, 528] on main "The MLC Public Work Search The accuracy and completeness of The MLC's data is d…" at bounding box center [784, 609] width 1568 height 1119
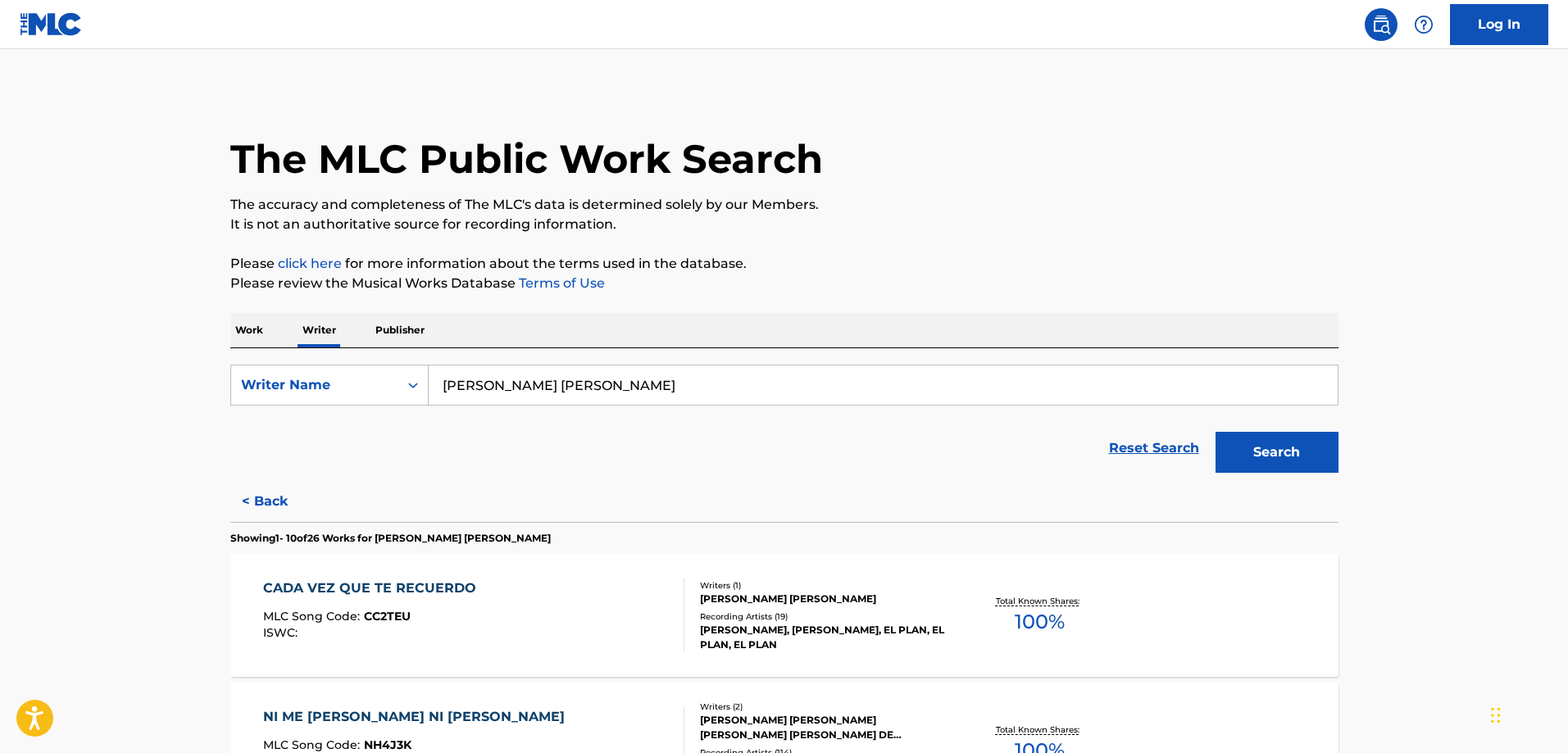
click at [587, 579] on div "CADA VEZ QUE TE RECUERDO MLC Song Code : CC2TEU ISWC :" at bounding box center [473, 615] width 421 height 73
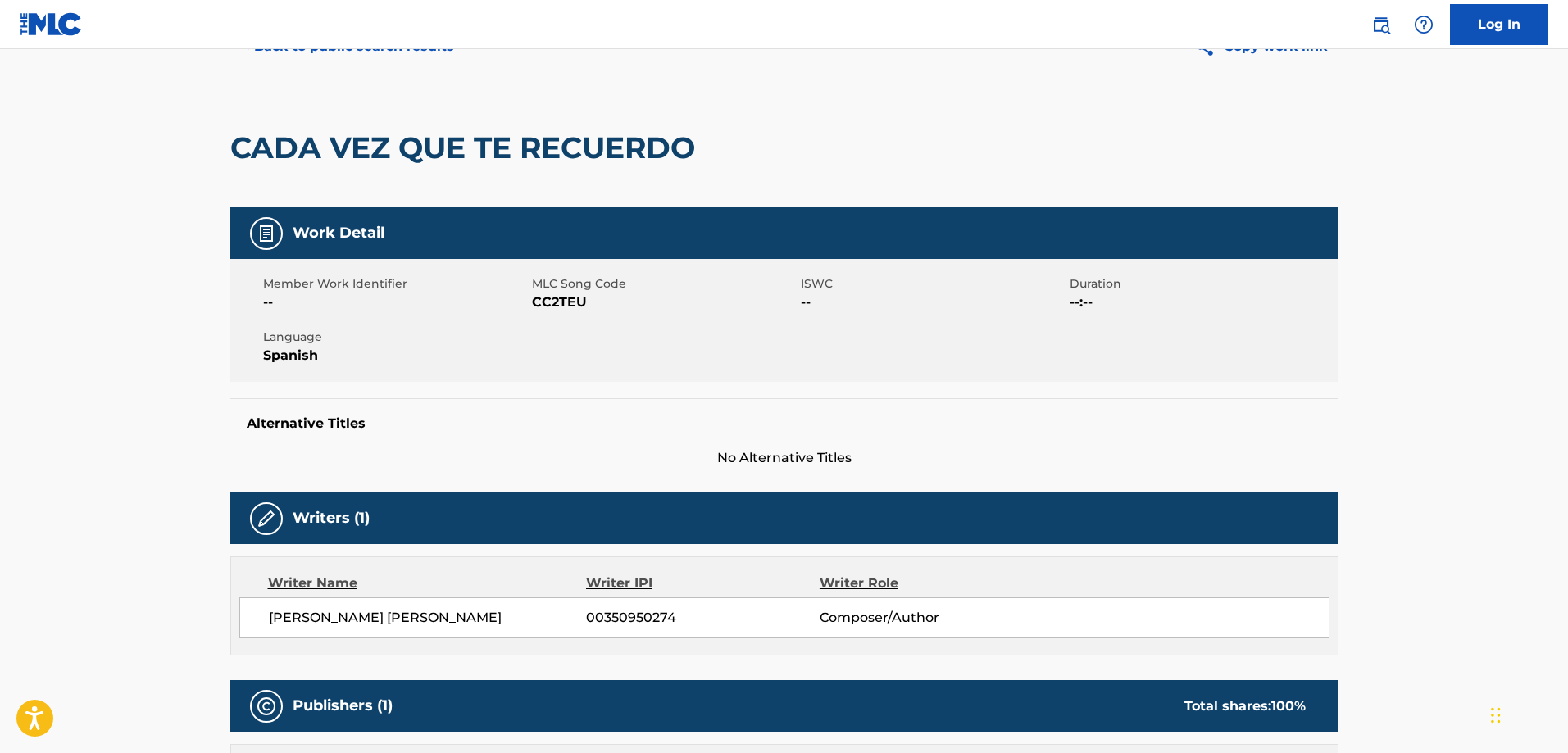
scroll to position [246, 0]
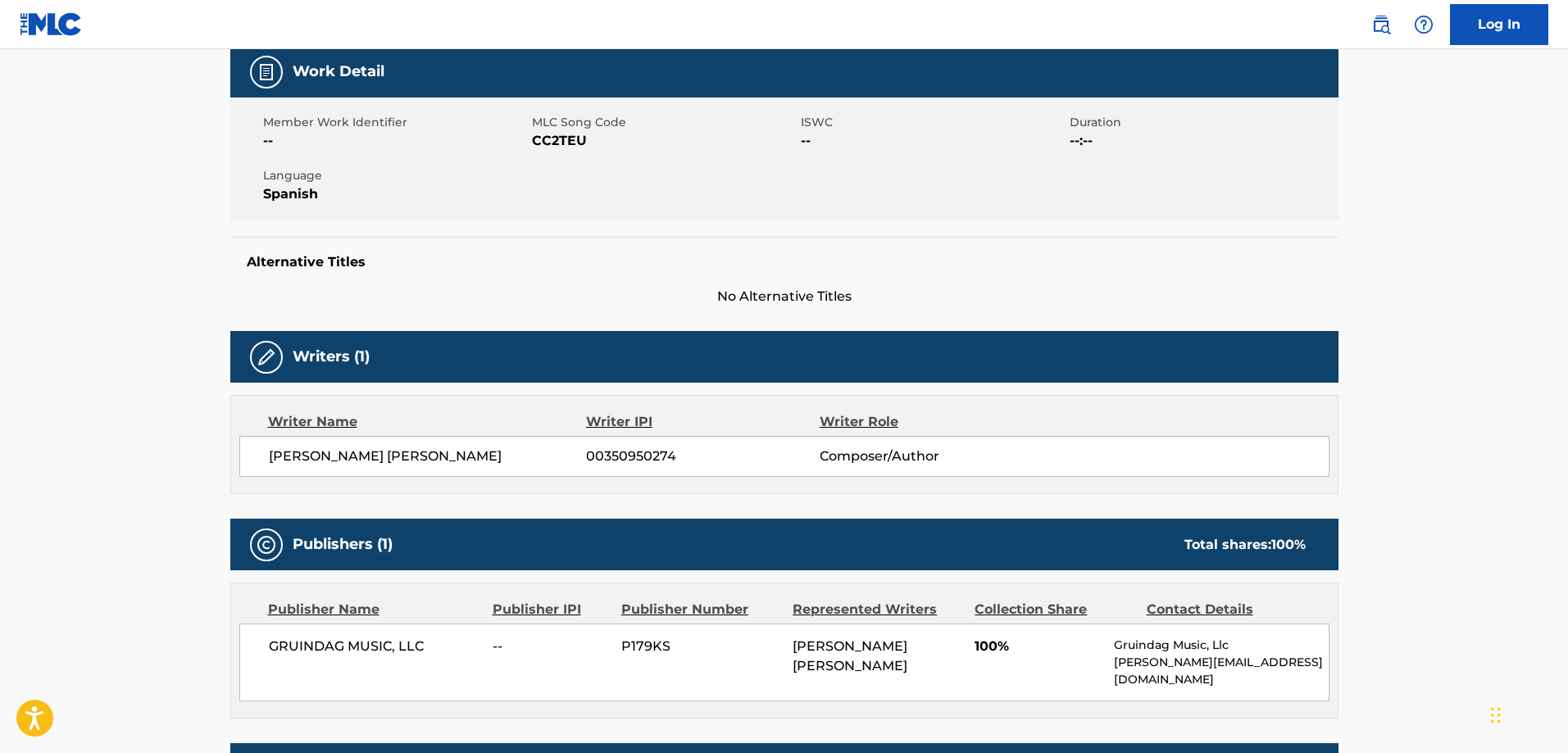
click at [619, 468] on div "[PERSON_NAME] [PERSON_NAME] 00350950274 Composer/Author" at bounding box center [784, 456] width 1090 height 41
copy span "00350950274"
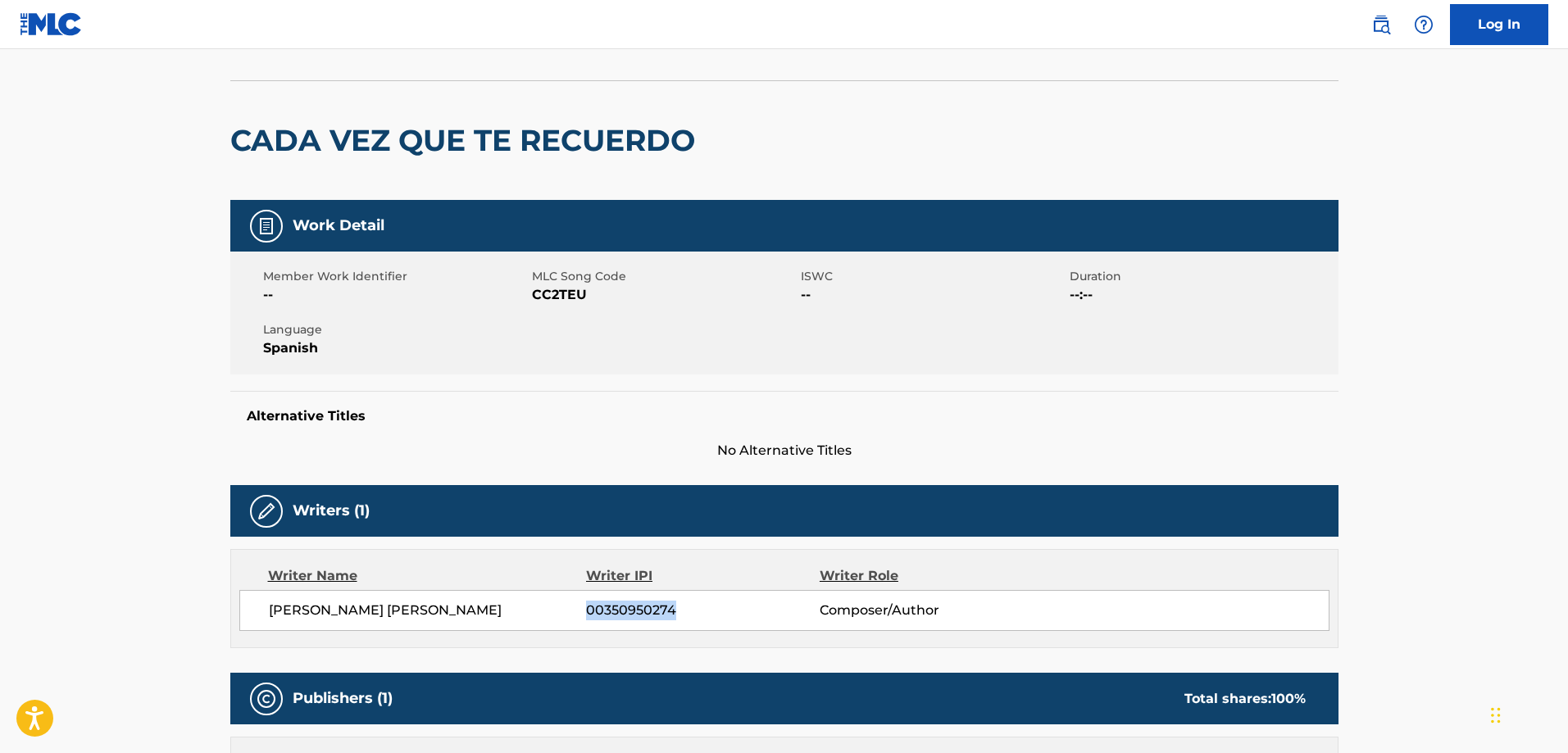
scroll to position [0, 0]
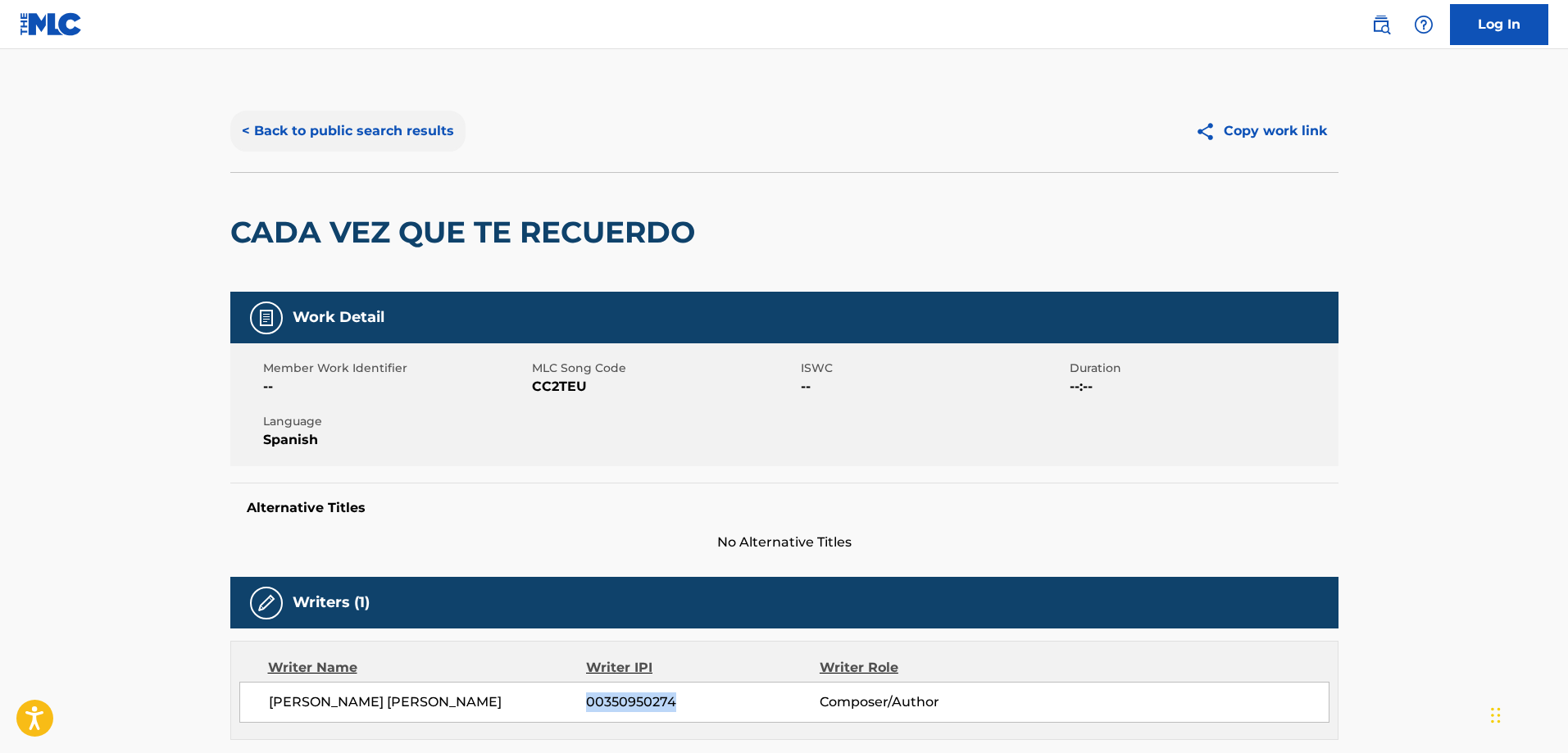
click at [344, 129] on button "< Back to public search results" at bounding box center [348, 131] width 235 height 41
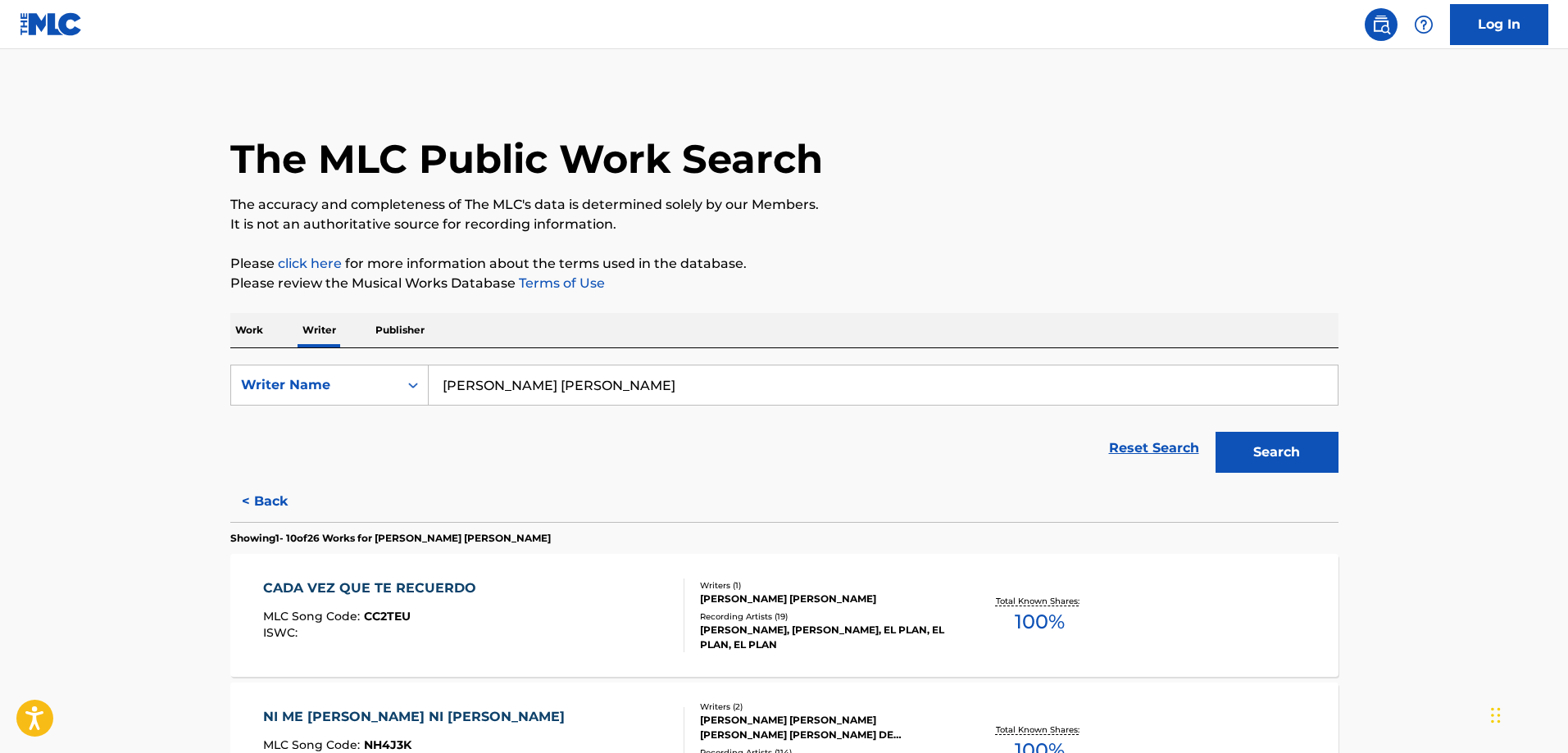
click at [553, 387] on input "[PERSON_NAME] [PERSON_NAME]" at bounding box center [883, 385] width 909 height 39
paste input "[PERSON_NAME] [PERSON_NAME]"
type input "[PERSON_NAME] [PERSON_NAME]"
click at [1215, 432] on button "Search" at bounding box center [1276, 452] width 123 height 41
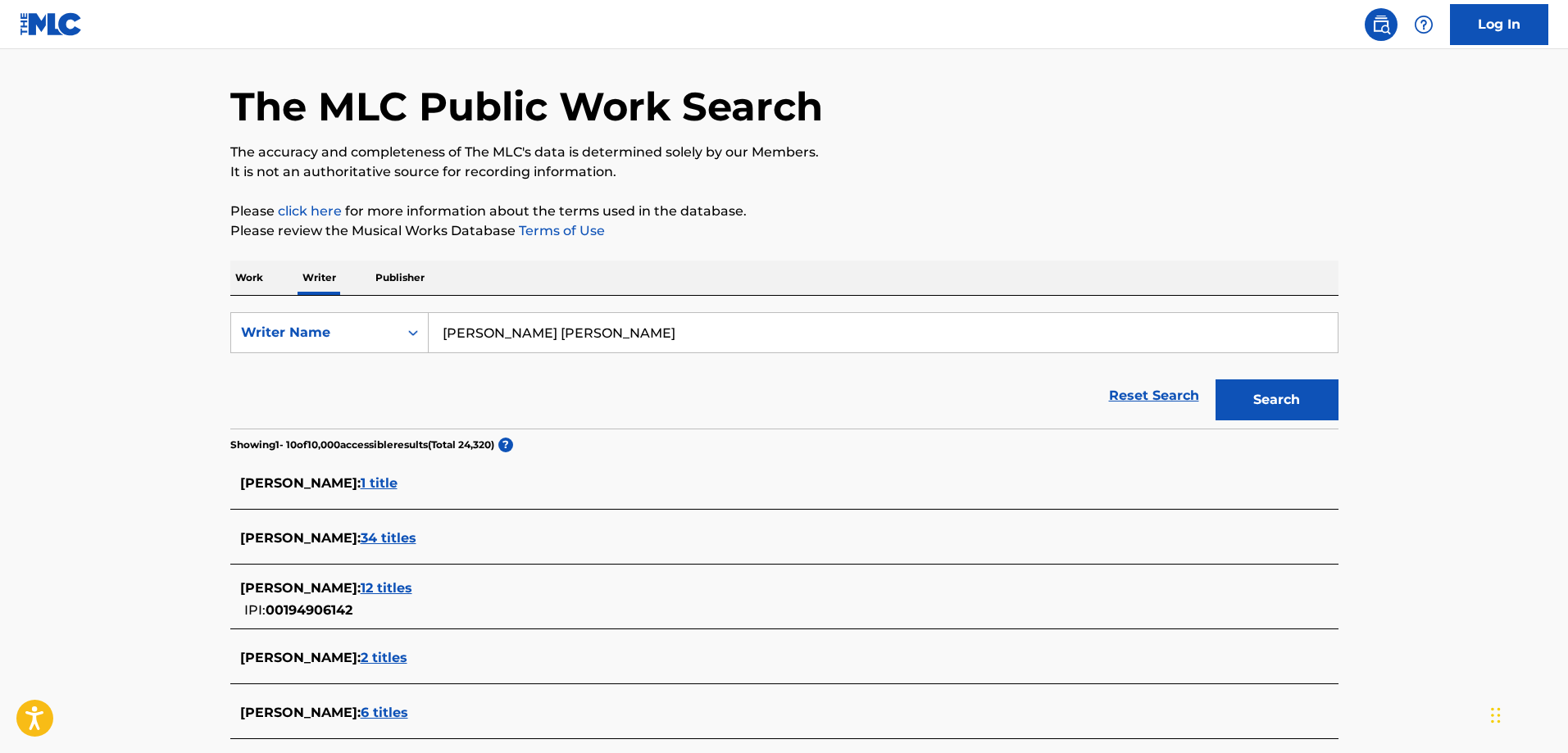
scroll to position [91, 0]
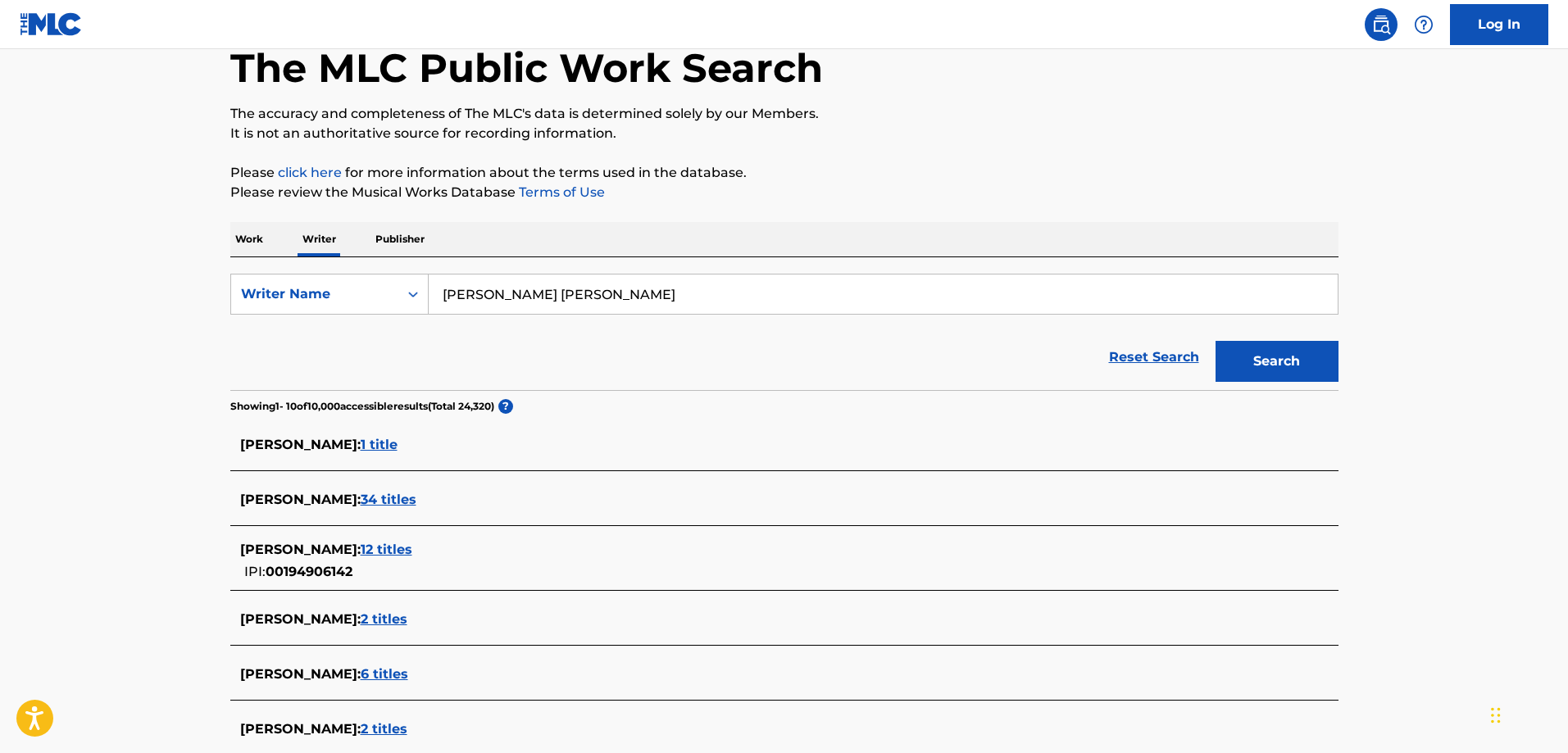
click at [407, 544] on span "12 titles" at bounding box center [386, 549] width 52 height 16
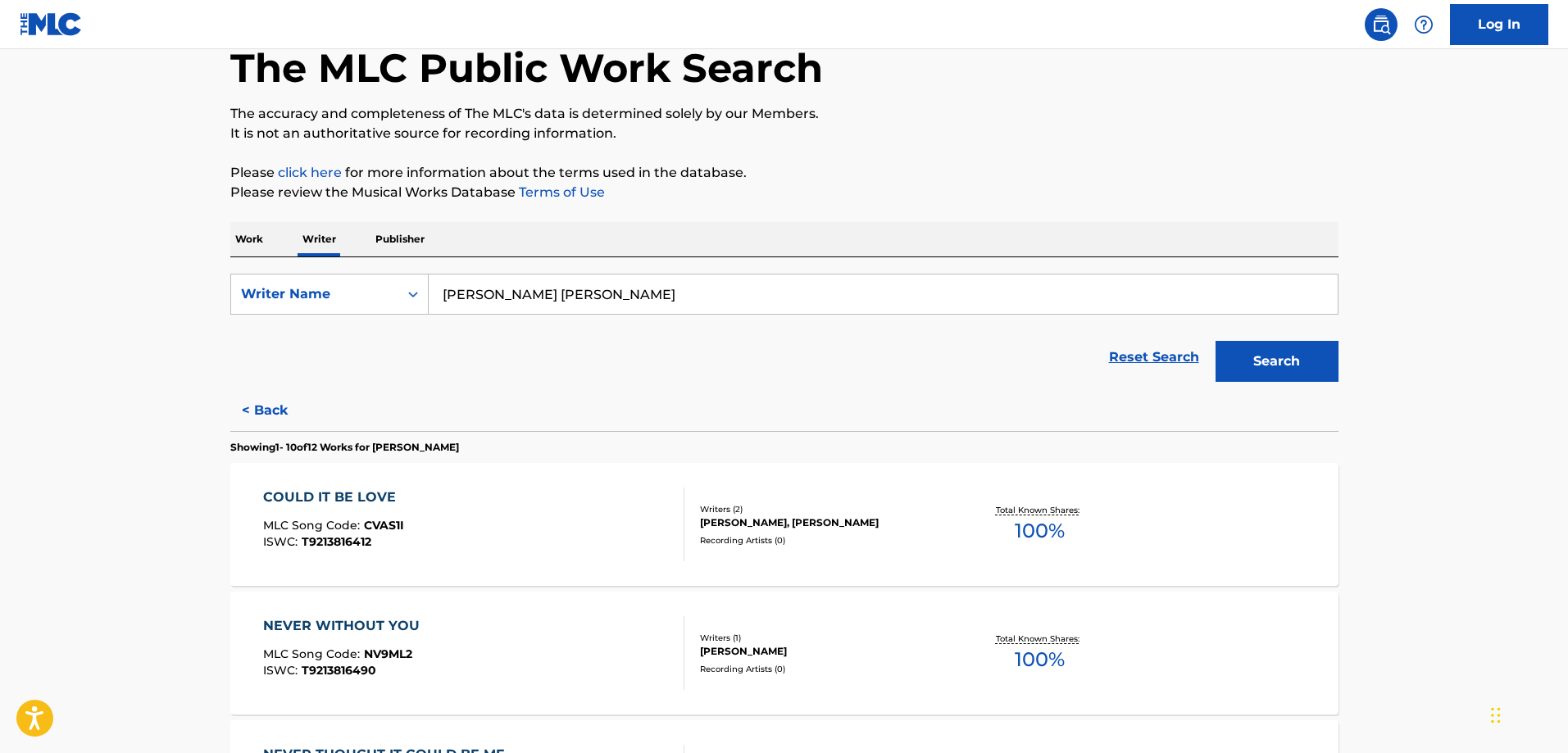
click at [620, 287] on input "[PERSON_NAME] [PERSON_NAME]" at bounding box center [883, 294] width 909 height 39
click at [1215, 341] on button "Search" at bounding box center [1276, 361] width 123 height 41
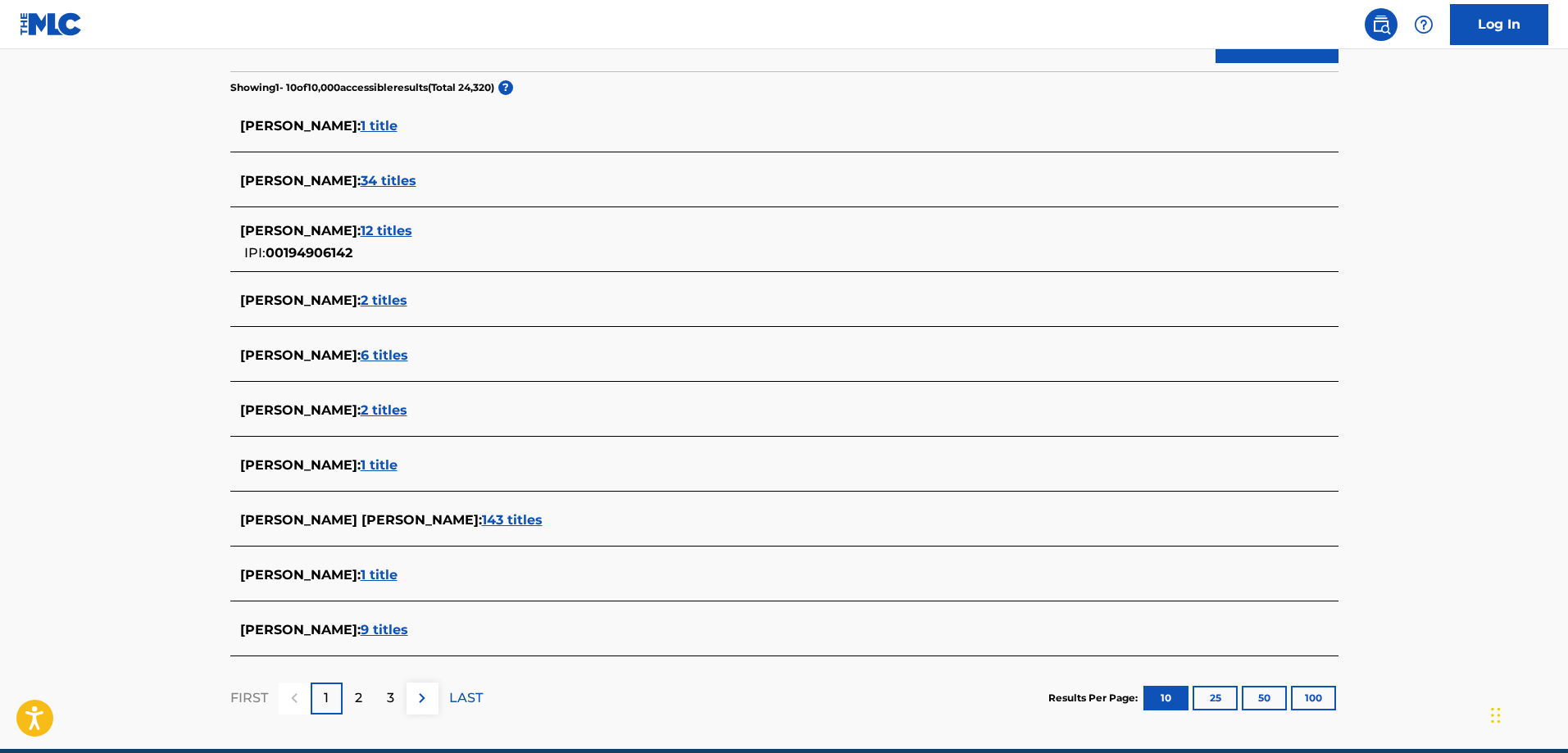
scroll to position [484, 0]
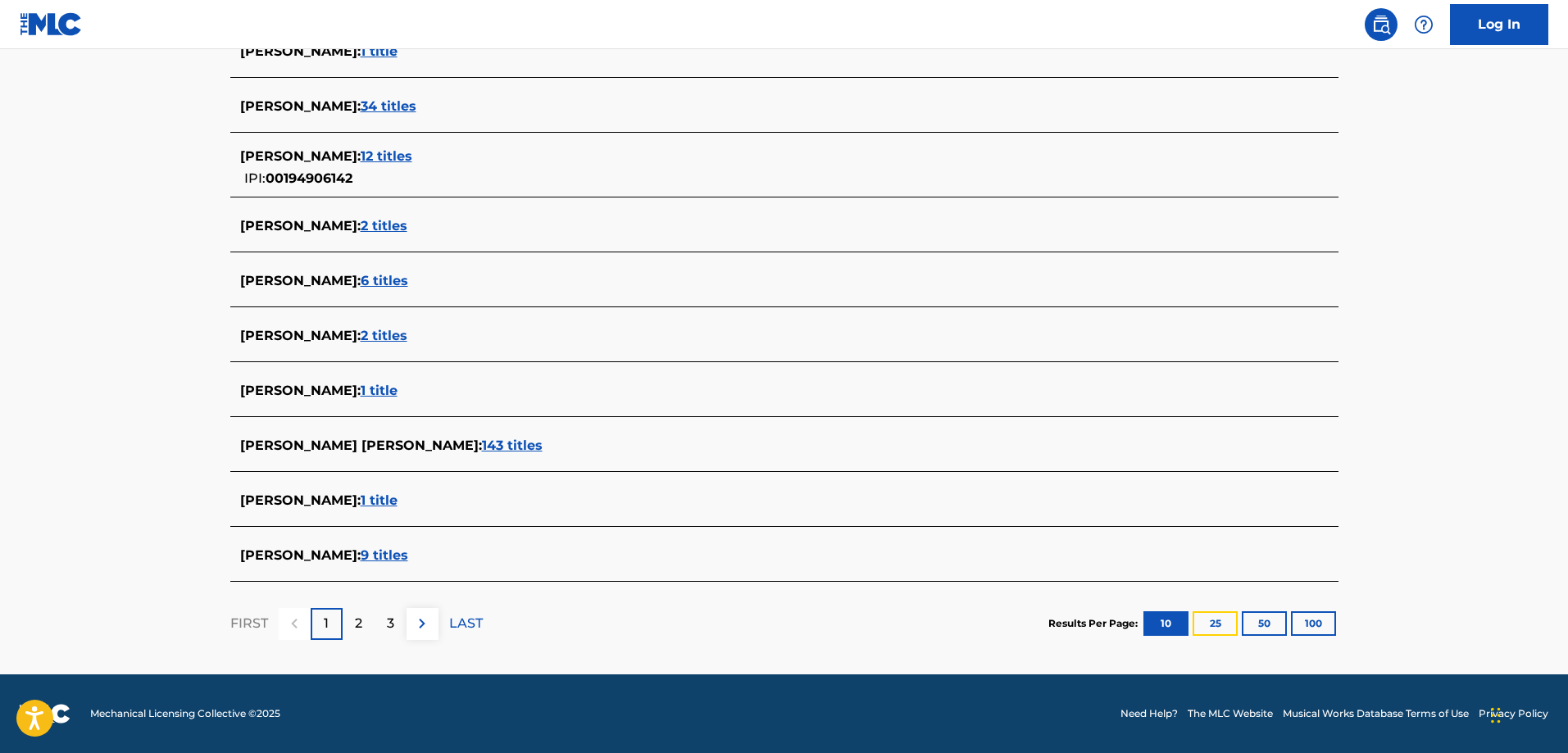
drag, startPoint x: 1216, startPoint y: 618, endPoint x: 1364, endPoint y: 631, distance: 148.6
click at [1364, 631] on main "The MLC Public Work Search The accuracy and completeness of The MLC's data is d…" at bounding box center [784, 120] width 1568 height 1110
click at [1348, 631] on div "The MLC Public Work Search The accuracy and completeness of The MLC's data is d…" at bounding box center [784, 136] width 1147 height 1061
click at [1327, 629] on button "100" at bounding box center [1313, 624] width 45 height 24
